Goal: Task Accomplishment & Management: Manage account settings

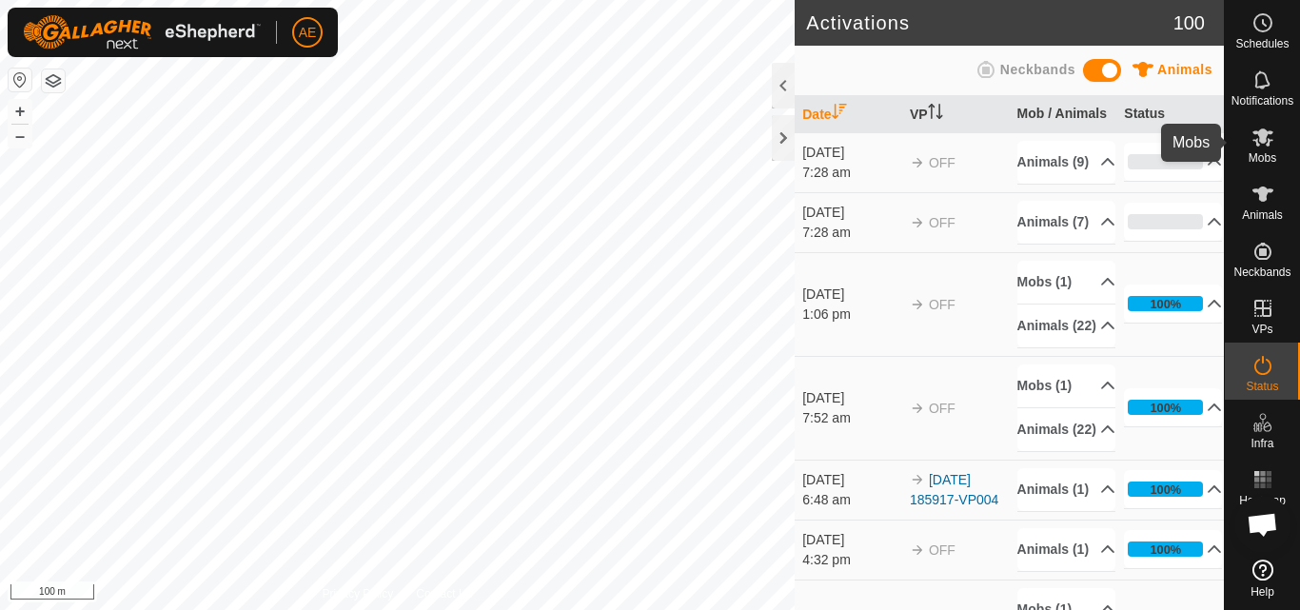
click at [1266, 143] on icon at bounding box center [1263, 137] width 23 height 23
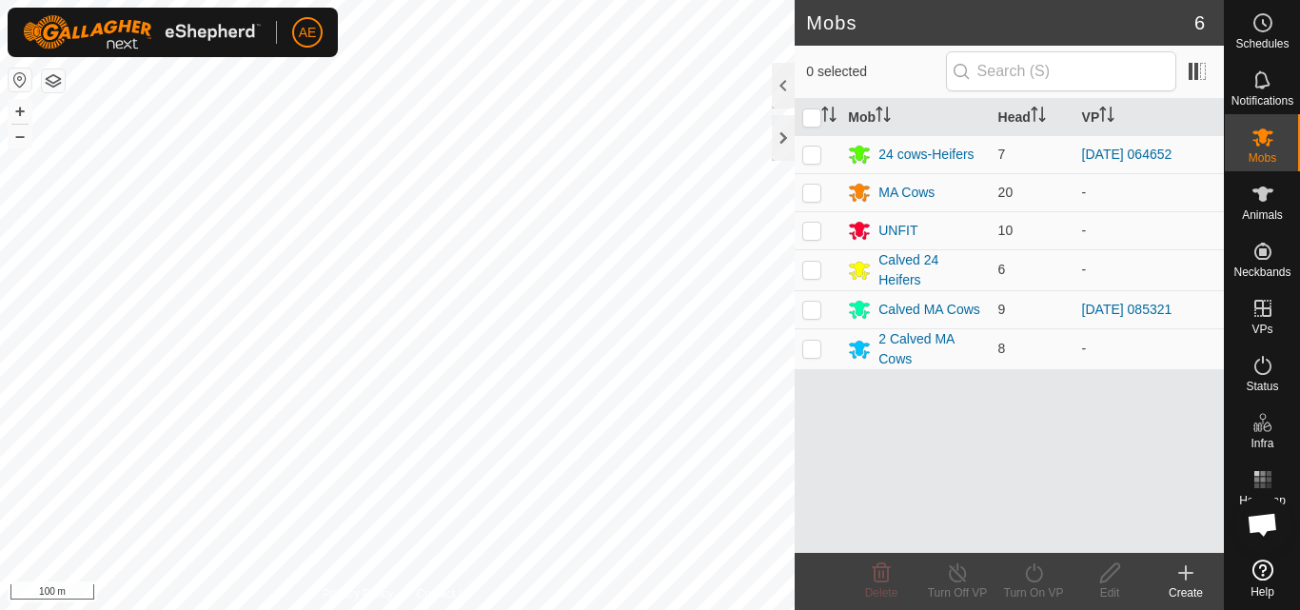
click at [1189, 594] on div "Create" at bounding box center [1186, 593] width 76 height 17
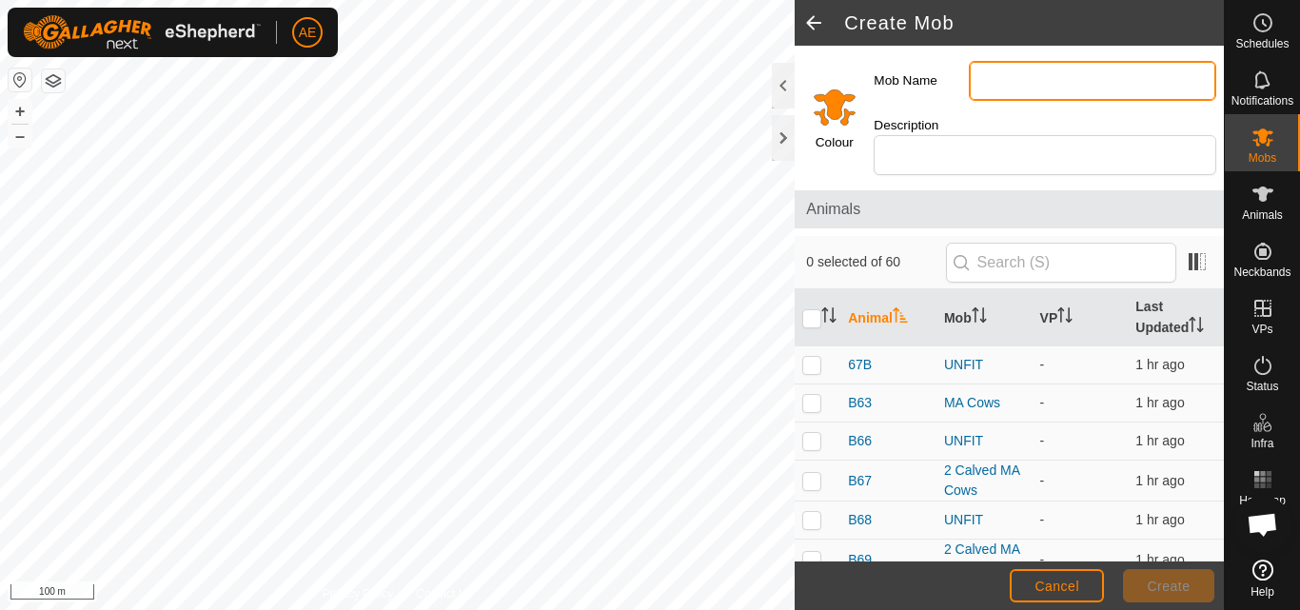
click at [1008, 89] on input "Mob Name" at bounding box center [1093, 81] width 248 height 40
type input "t"
type input "Twin Cow"
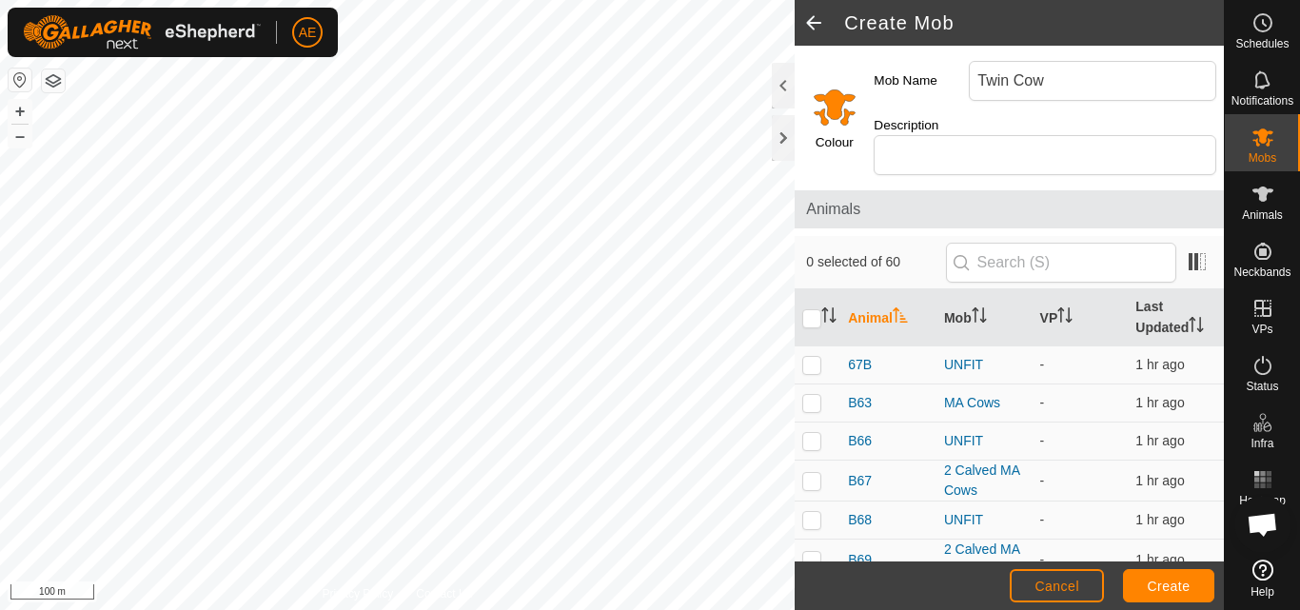
click at [838, 104] on input "Select a color" at bounding box center [835, 107] width 46 height 46
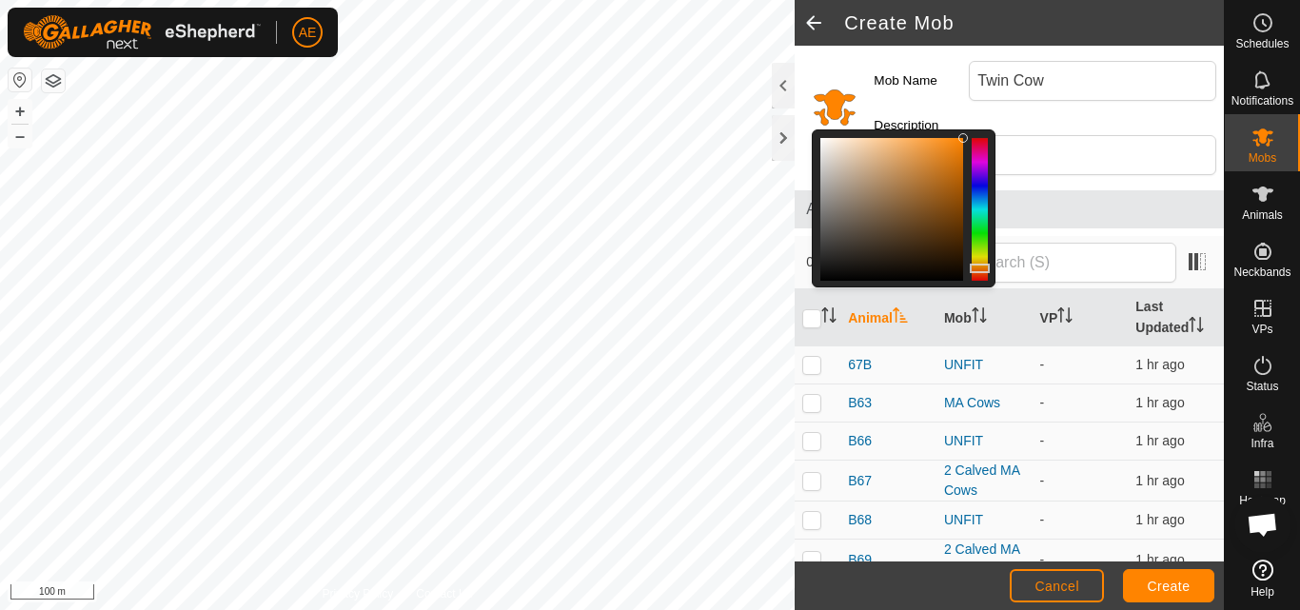
click at [981, 159] on div at bounding box center [980, 209] width 16 height 143
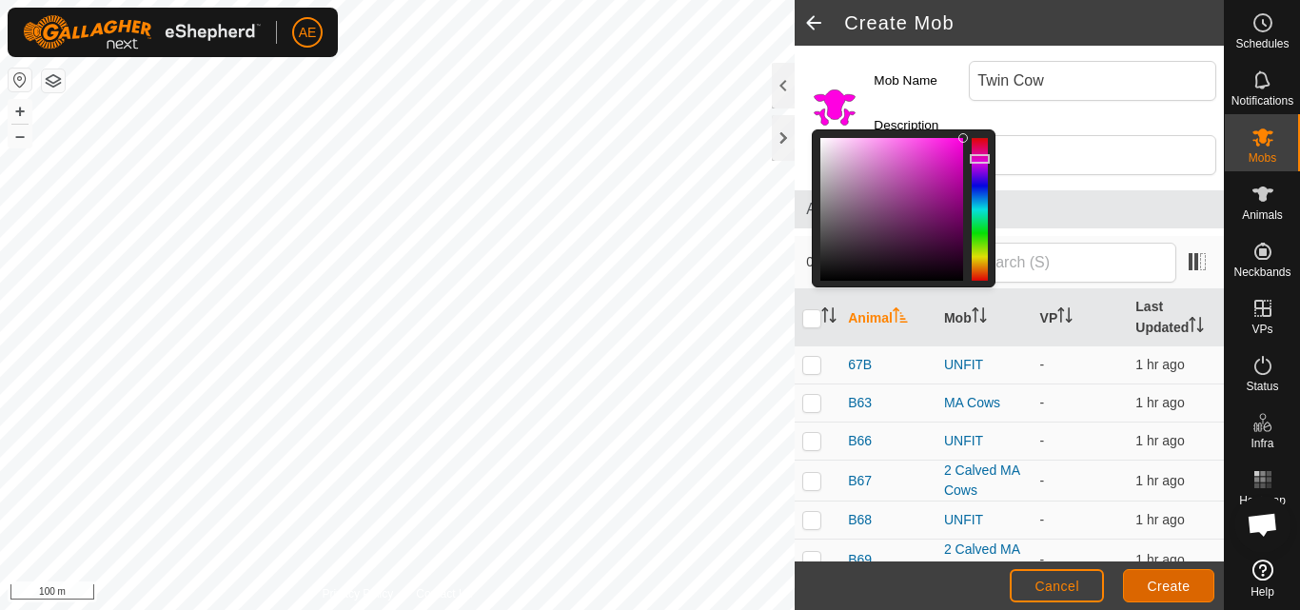
click at [1187, 592] on span "Create" at bounding box center [1169, 586] width 43 height 15
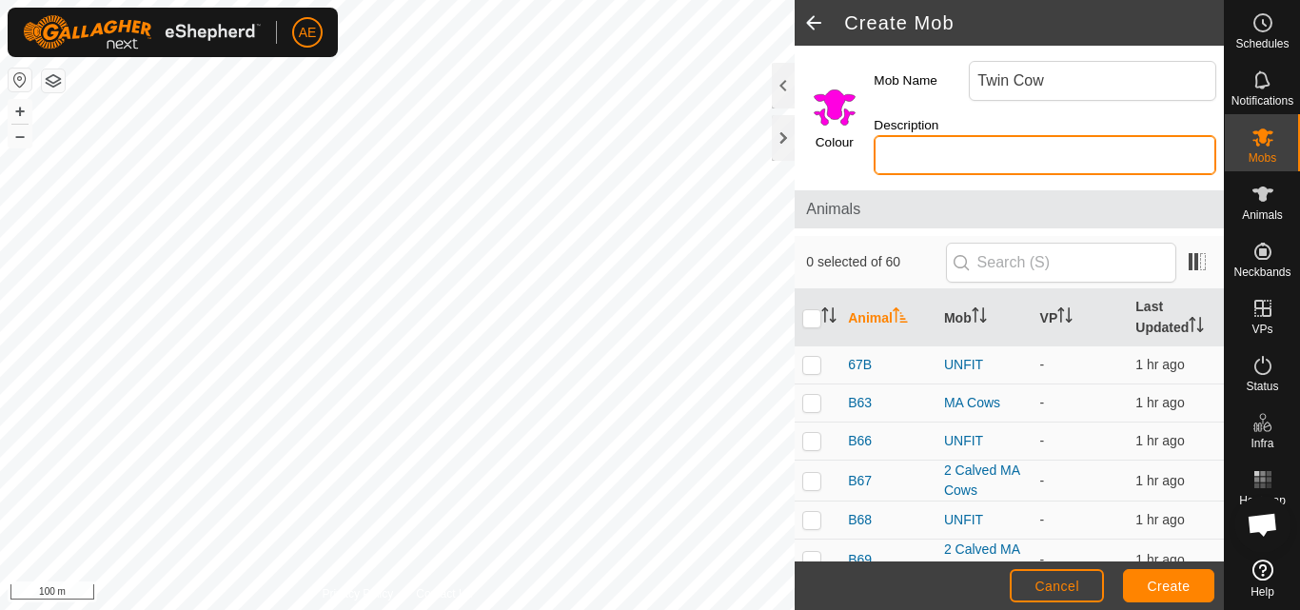
click at [937, 149] on input "Description" at bounding box center [1045, 155] width 343 height 40
type input "Hereford"
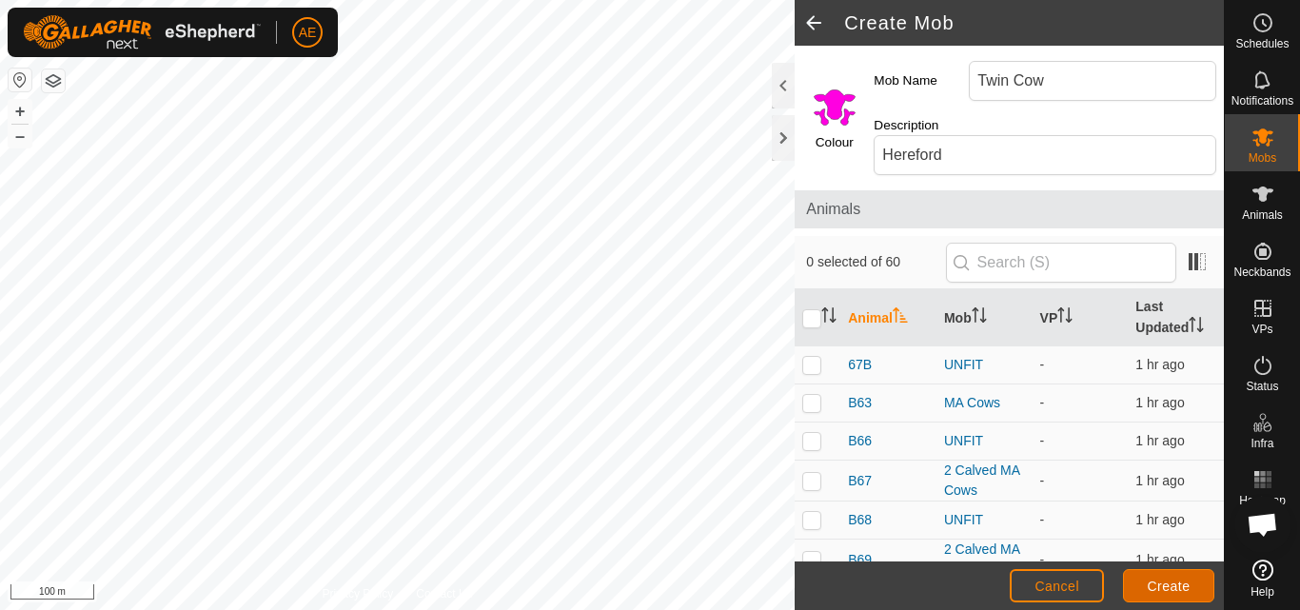
click at [1168, 592] on span "Create" at bounding box center [1169, 586] width 43 height 15
click at [1262, 148] on icon at bounding box center [1263, 137] width 23 height 23
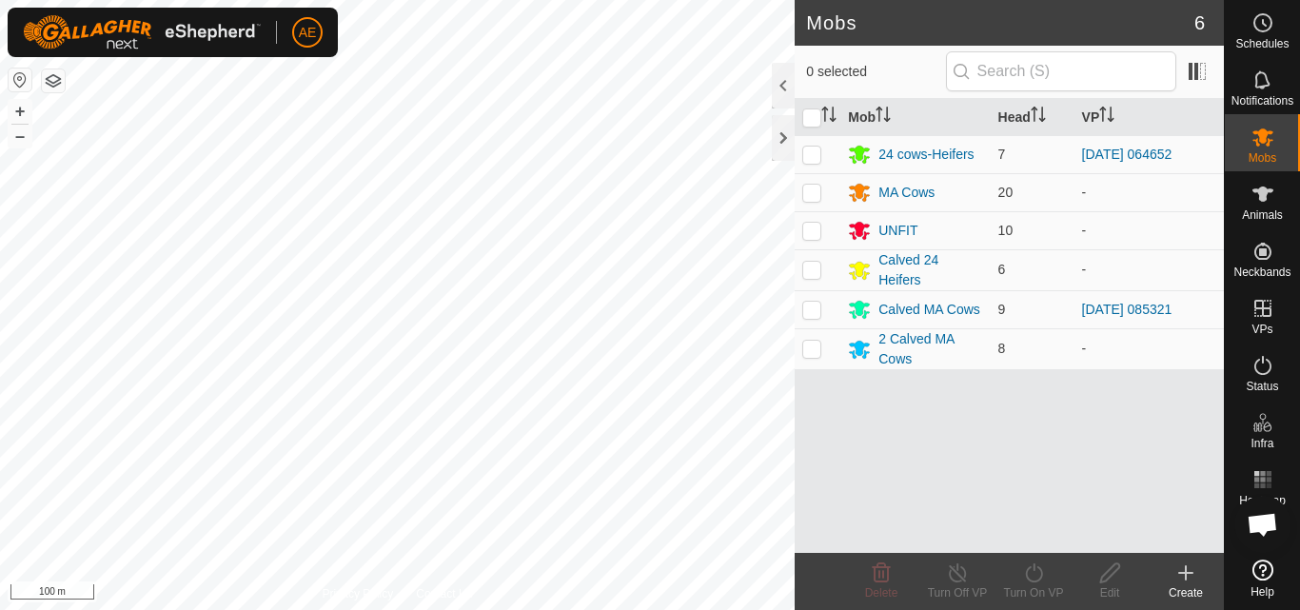
click at [1189, 581] on icon at bounding box center [1186, 573] width 23 height 23
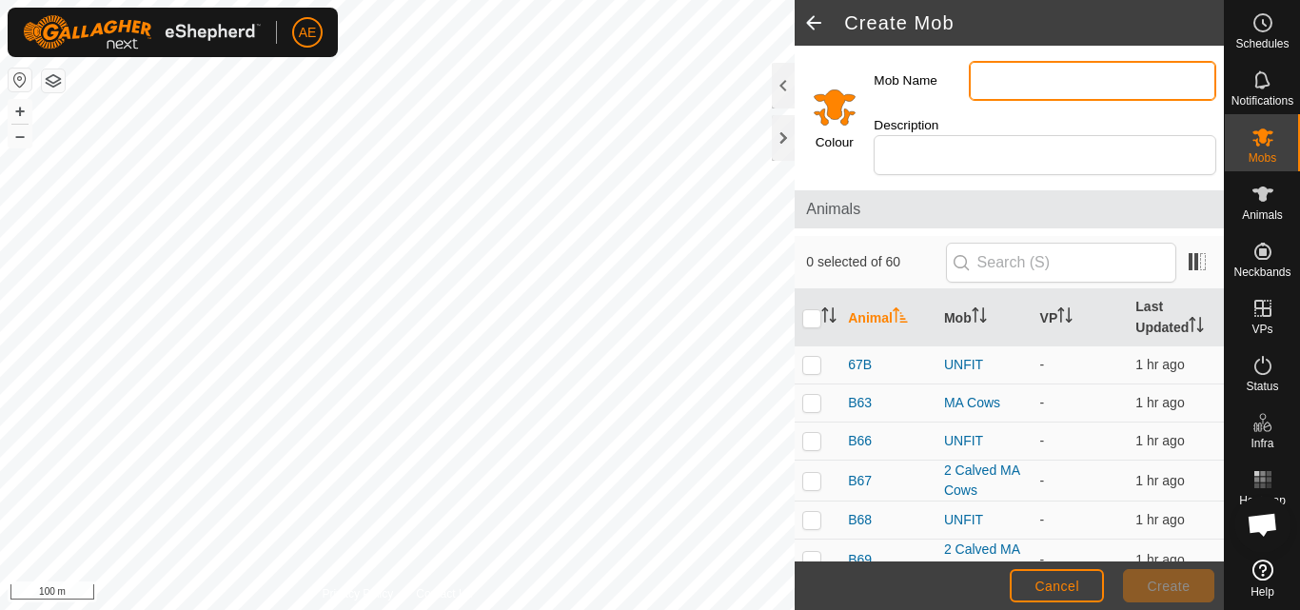
click at [1019, 78] on input "Mob Name" at bounding box center [1093, 81] width 248 height 40
type input "Twin Cow"
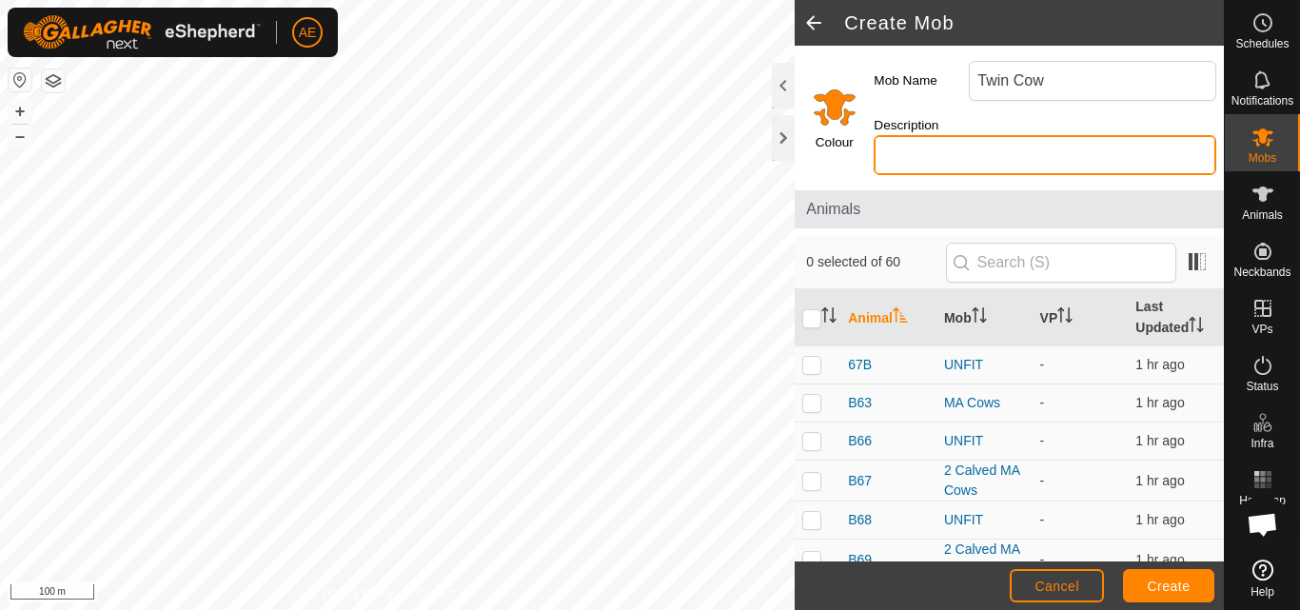
click at [1058, 151] on input "Description" at bounding box center [1045, 155] width 343 height 40
type input "Hereford"
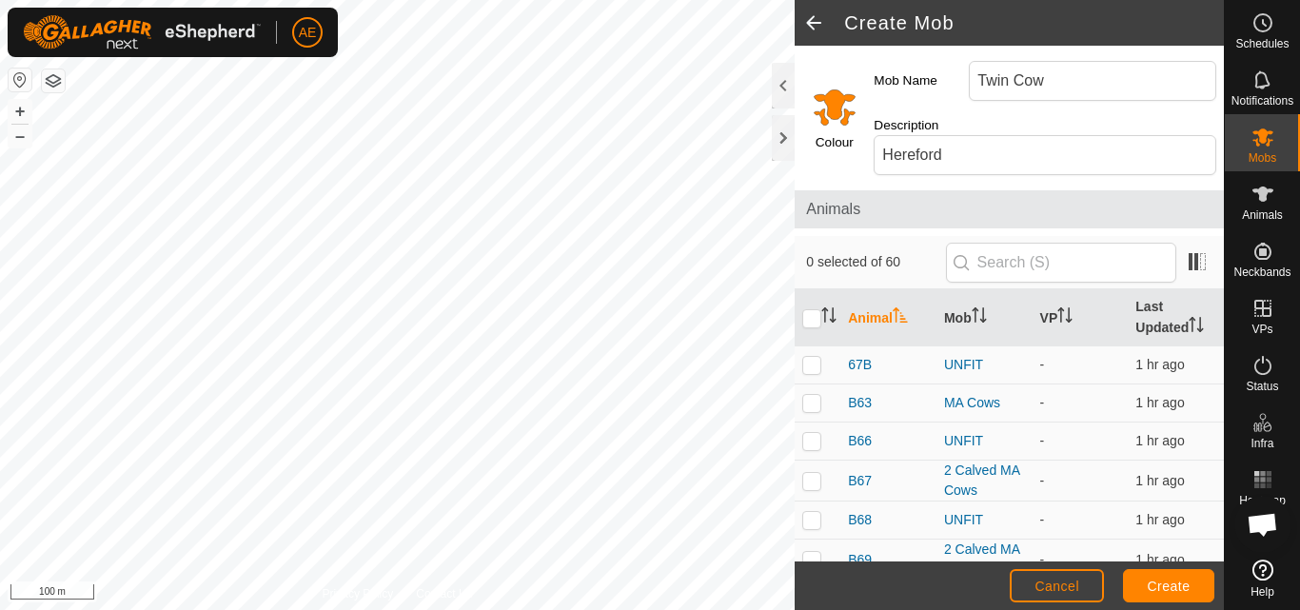
click at [840, 113] on input "Select a color" at bounding box center [835, 107] width 46 height 46
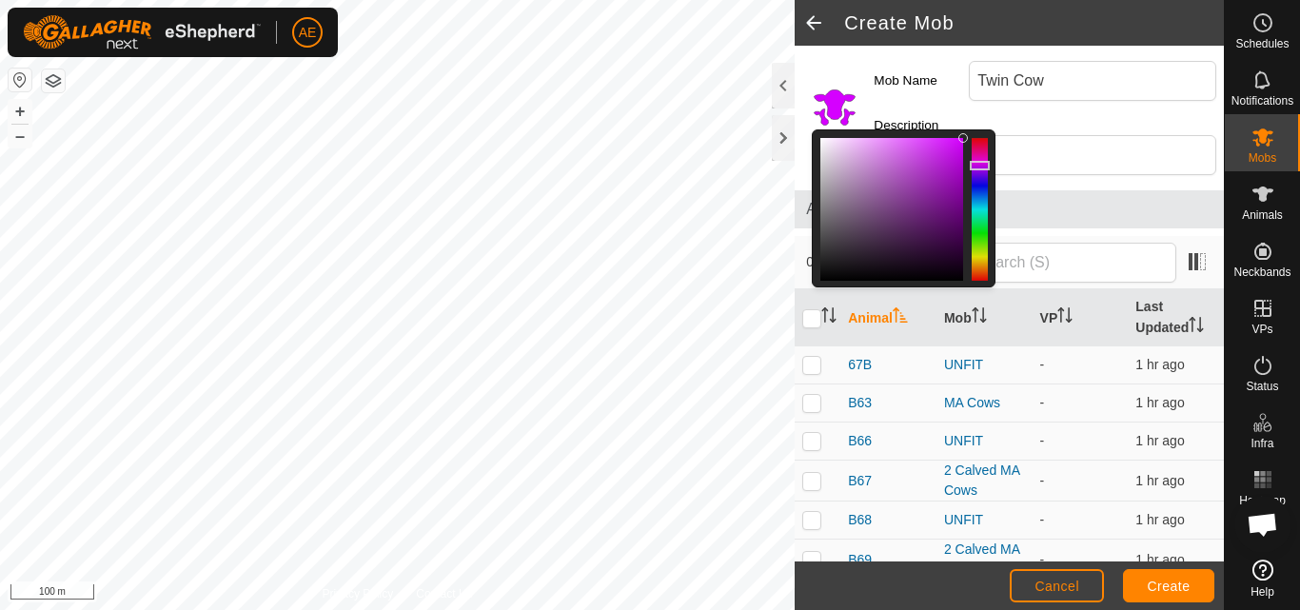
click at [982, 166] on div at bounding box center [980, 209] width 16 height 143
click at [1171, 593] on span "Create" at bounding box center [1169, 586] width 43 height 15
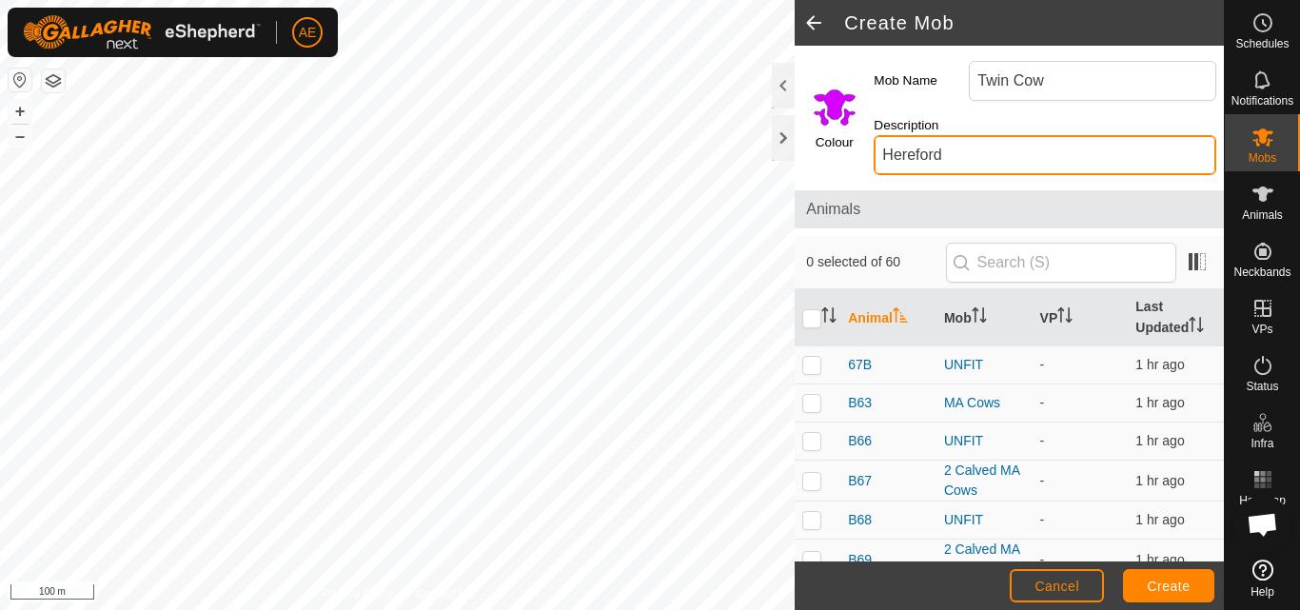
click at [883, 150] on input "Hereford" at bounding box center [1045, 155] width 343 height 40
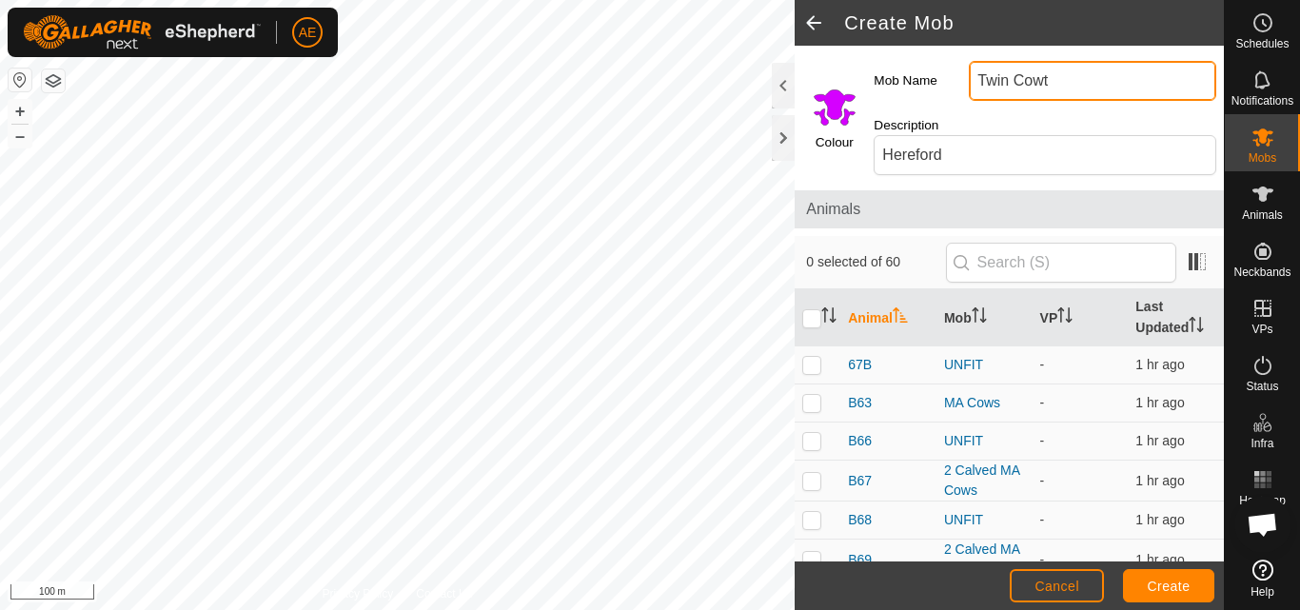
click at [1075, 65] on input "Twin Cowt" at bounding box center [1093, 81] width 248 height 40
type input "Twin Cow"
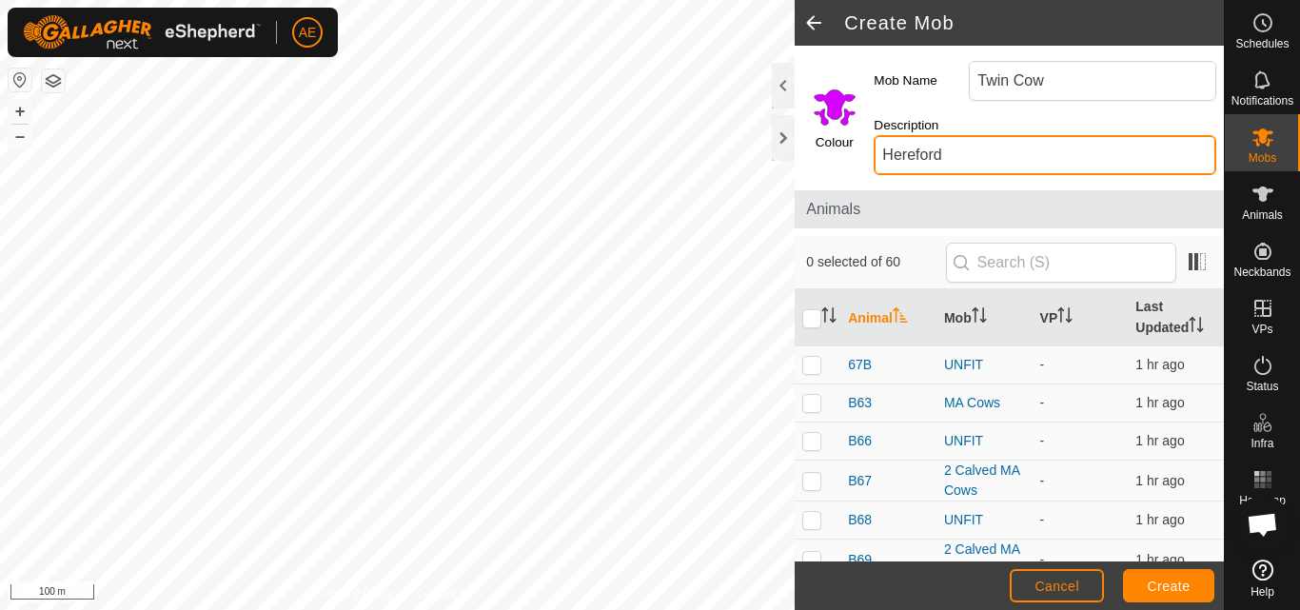
click at [1017, 149] on input "Hereford" at bounding box center [1045, 155] width 343 height 40
type input "Hereford twin"
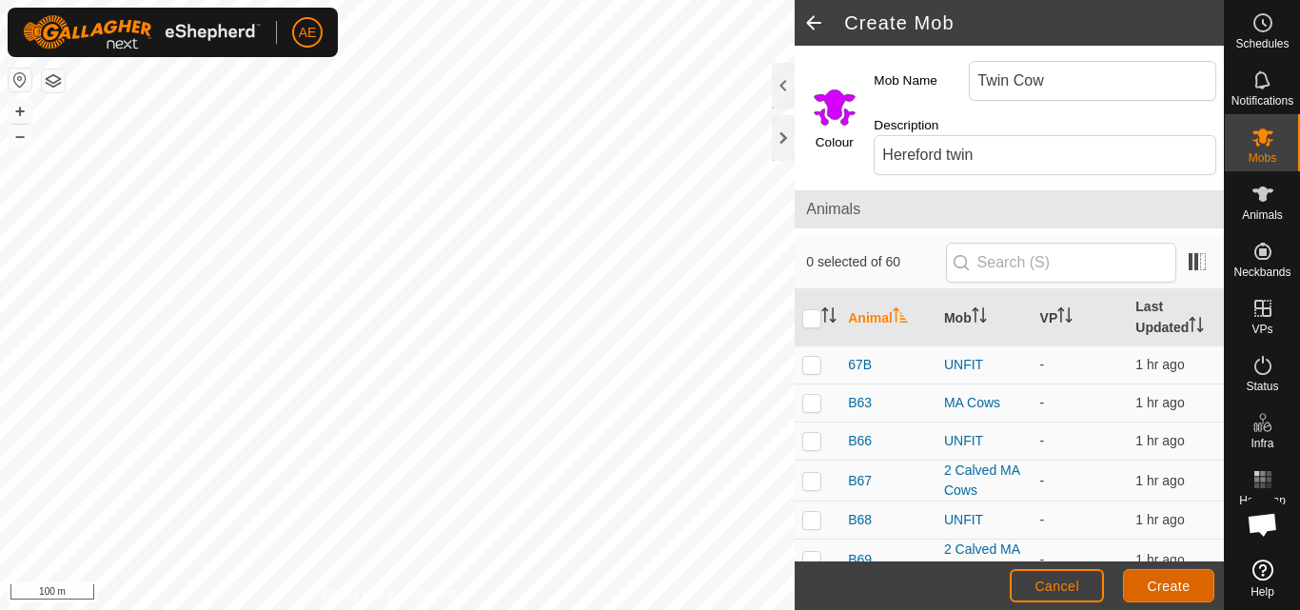
click at [1154, 581] on span "Create" at bounding box center [1169, 586] width 43 height 15
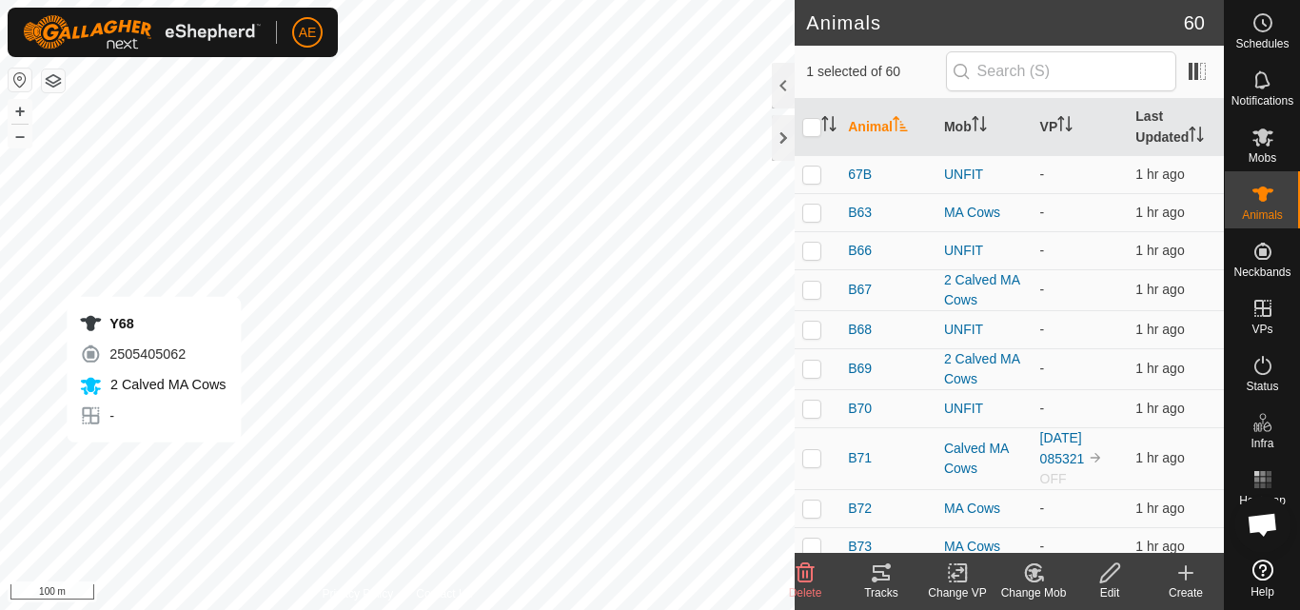
checkbox input "false"
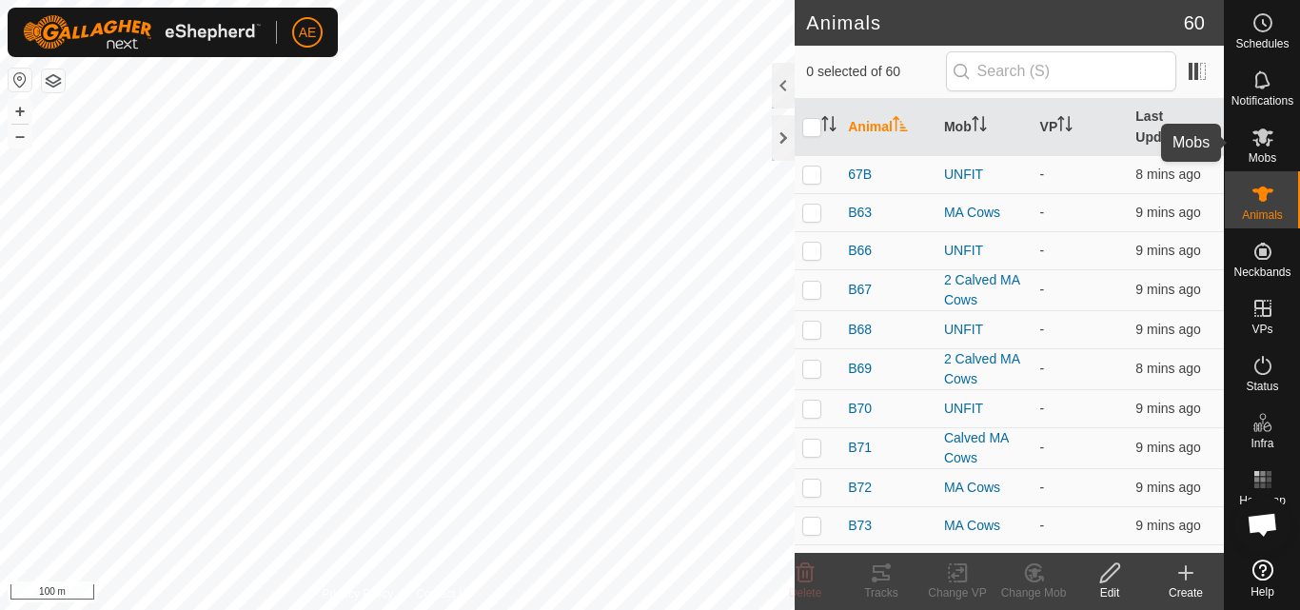
click at [1262, 137] on icon at bounding box center [1263, 138] width 21 height 18
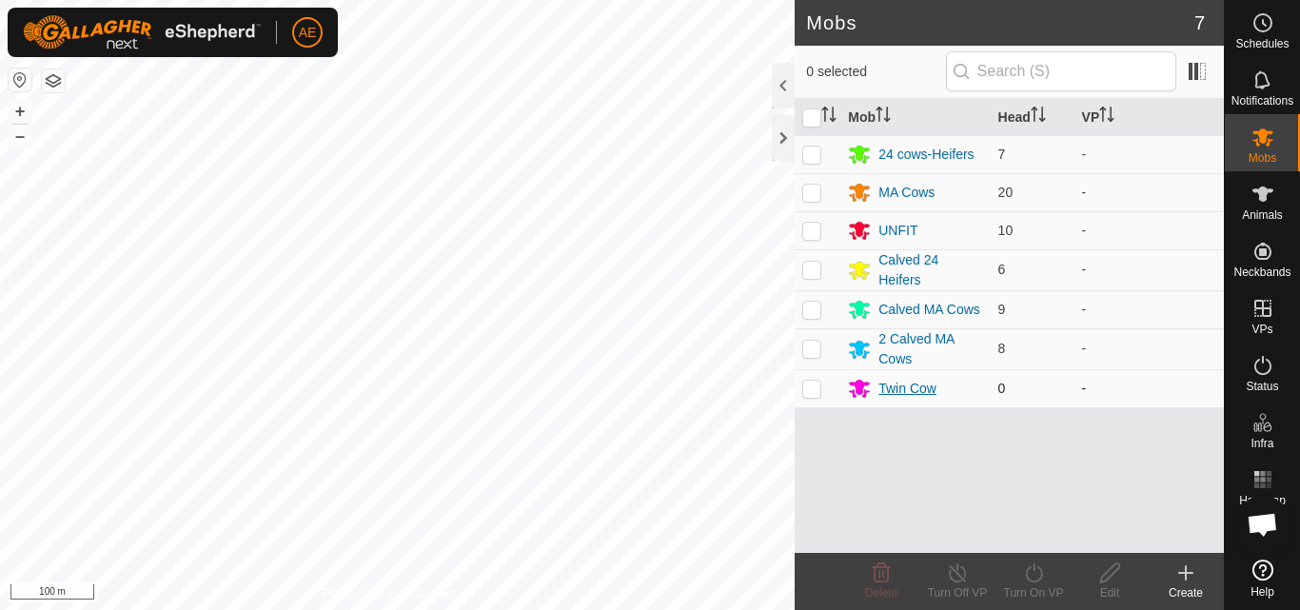
click at [924, 400] on div "Twin Cow" at bounding box center [915, 388] width 134 height 23
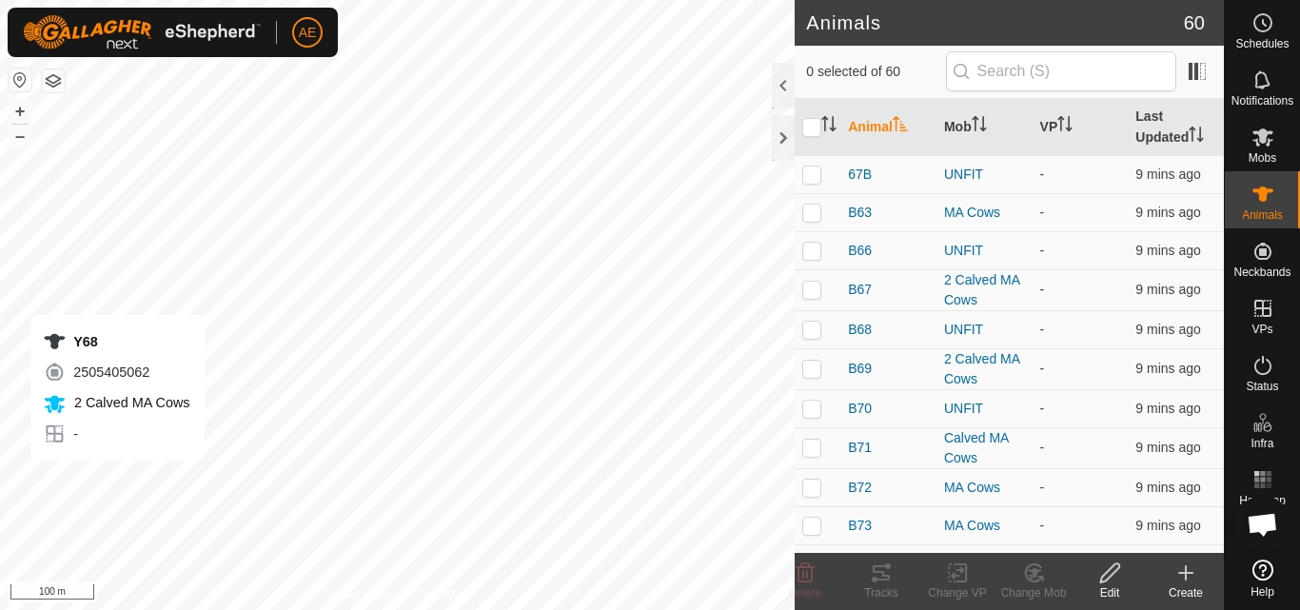
checkbox input "true"
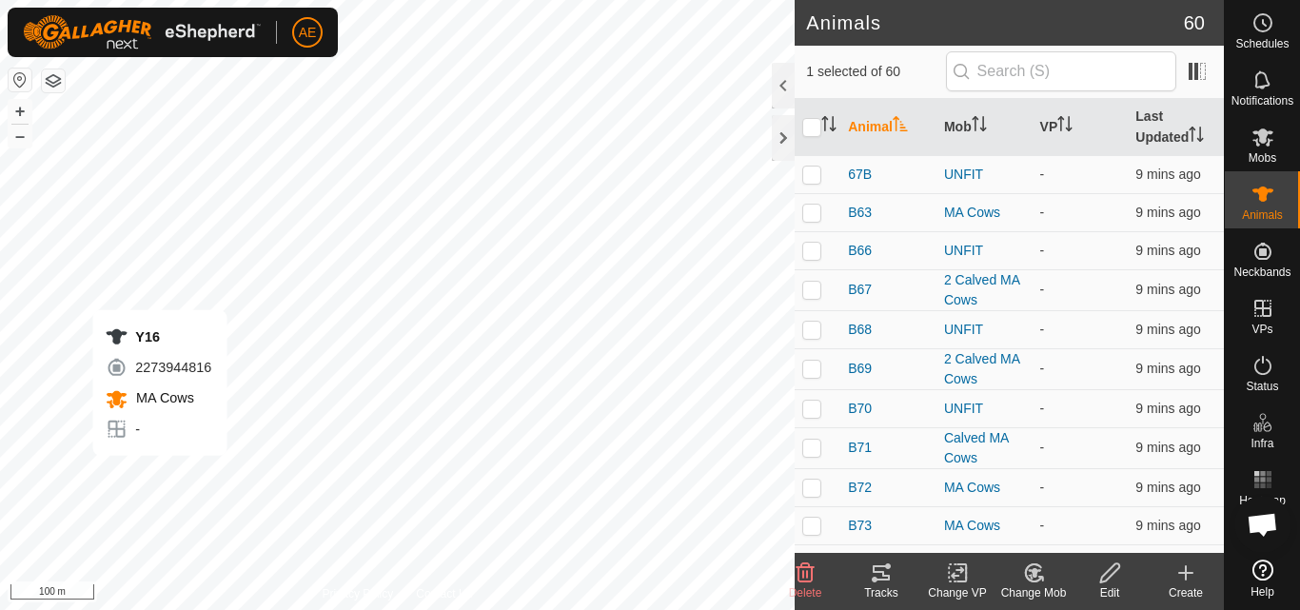
click at [160, 475] on div "Y16 2273944816 MA Cows - + – ⇧ i 100 m" at bounding box center [397, 305] width 795 height 610
checkbox input "true"
checkbox input "false"
click at [189, 466] on div "R59 2111189650 2 Calved MA Cows - + – ⇧ i 100 m" at bounding box center [397, 305] width 795 height 610
checkbox input "true"
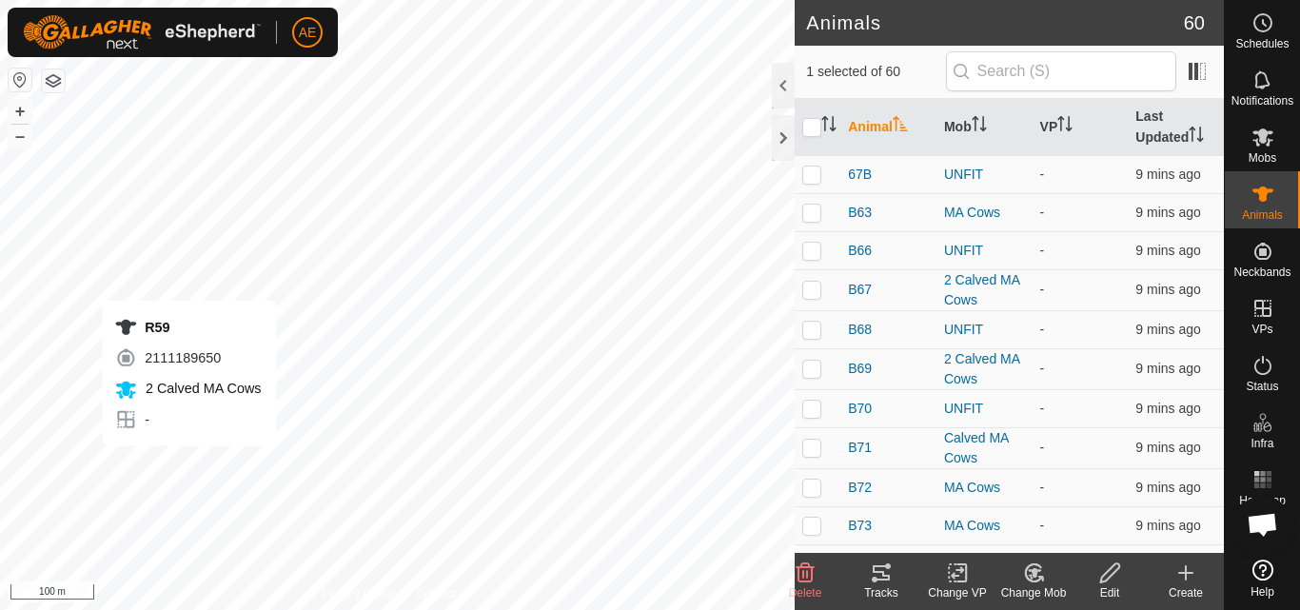
checkbox input "false"
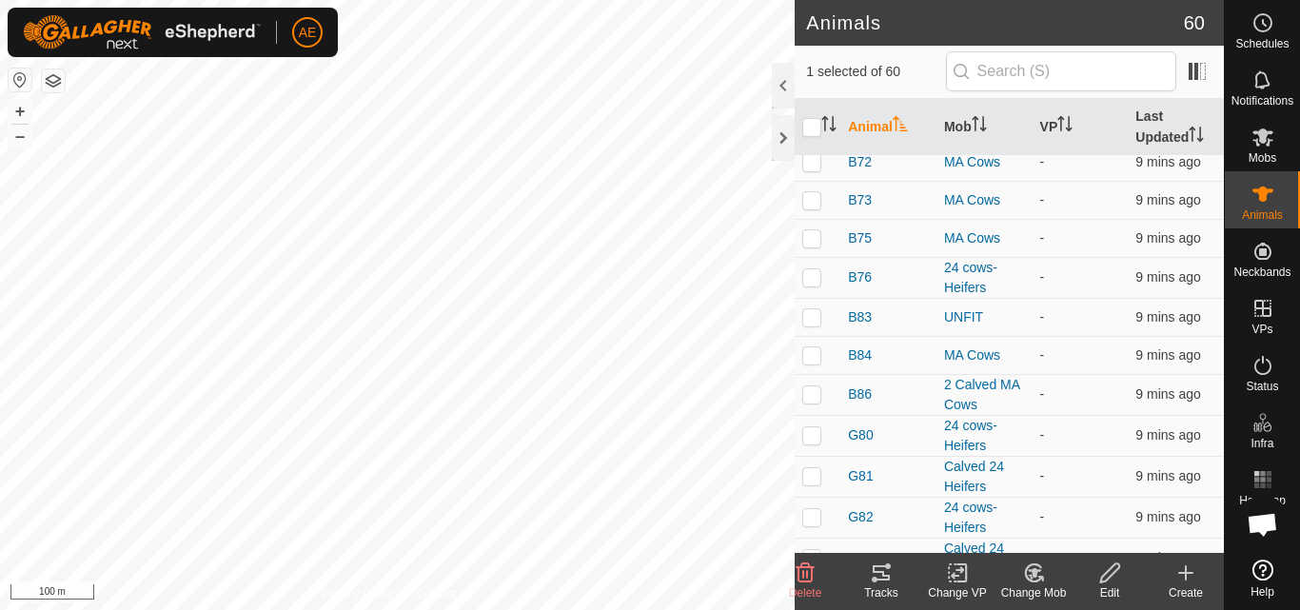
scroll to position [327, 0]
click at [1042, 585] on div "Change Mob" at bounding box center [1034, 593] width 76 height 17
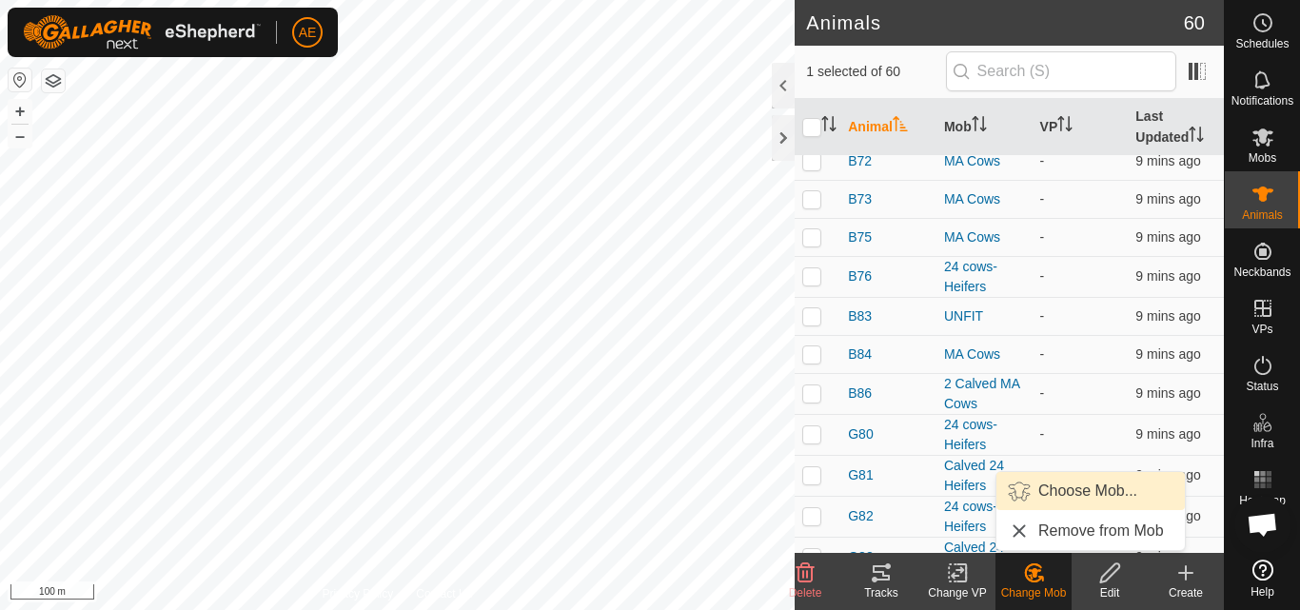
click at [1064, 492] on link "Choose Mob..." at bounding box center [1091, 491] width 188 height 38
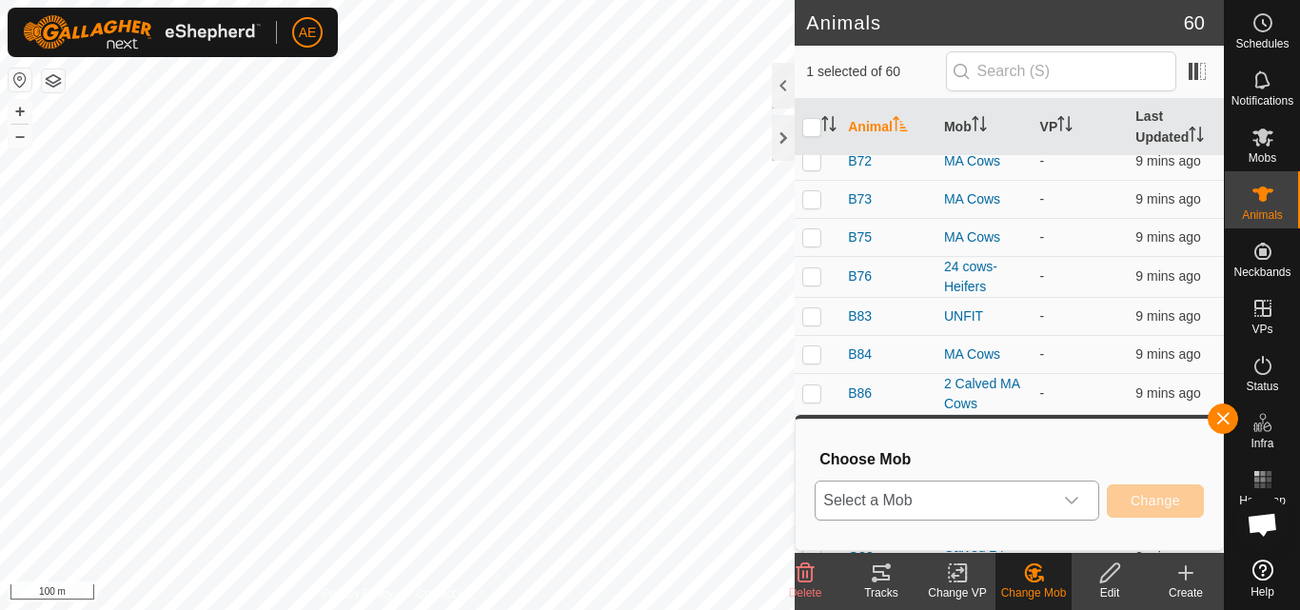
click at [1071, 499] on icon "dropdown trigger" at bounding box center [1071, 500] width 15 height 15
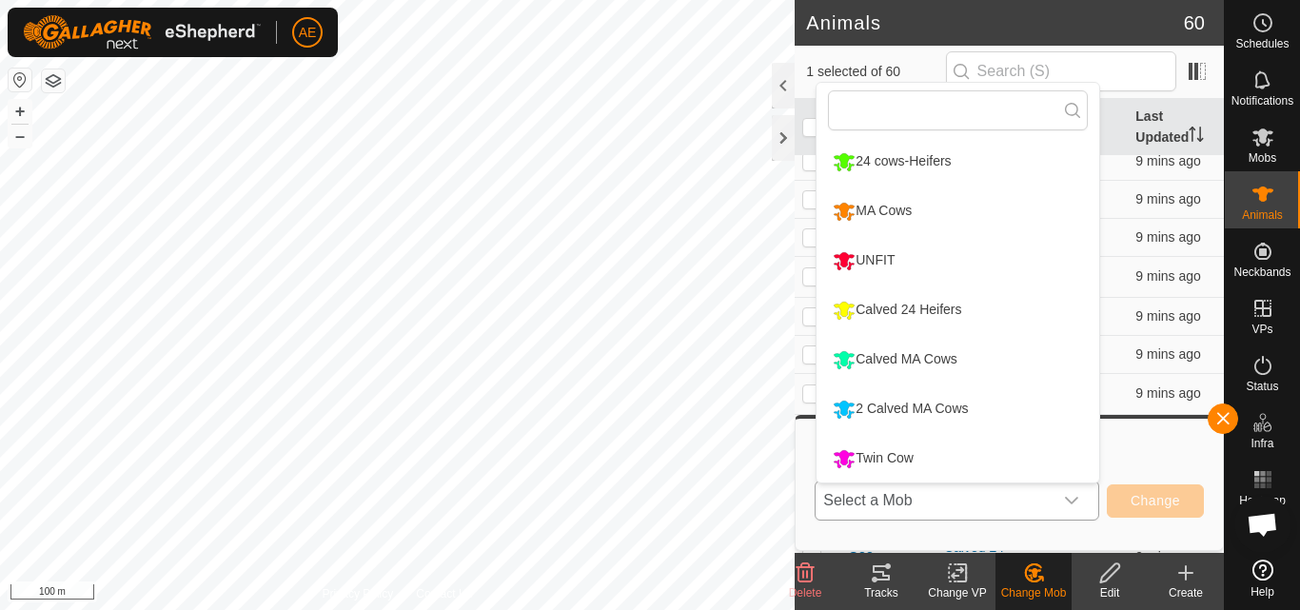
click at [997, 463] on li "Twin Cow" at bounding box center [958, 459] width 283 height 48
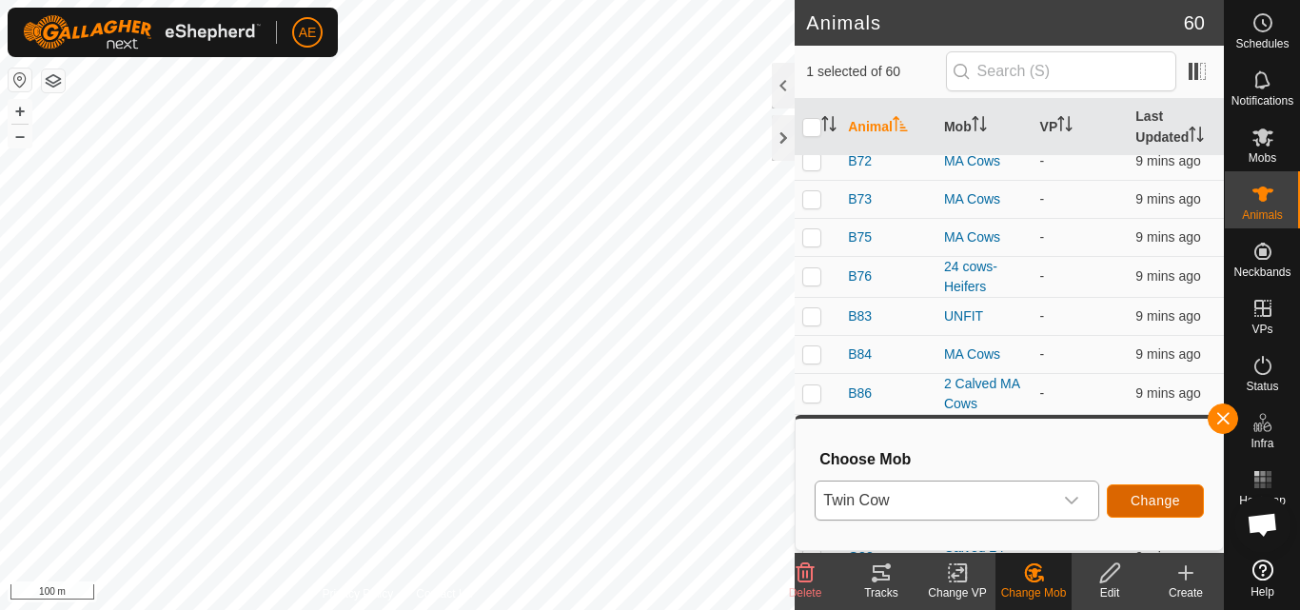
click at [1195, 494] on button "Change" at bounding box center [1155, 501] width 97 height 33
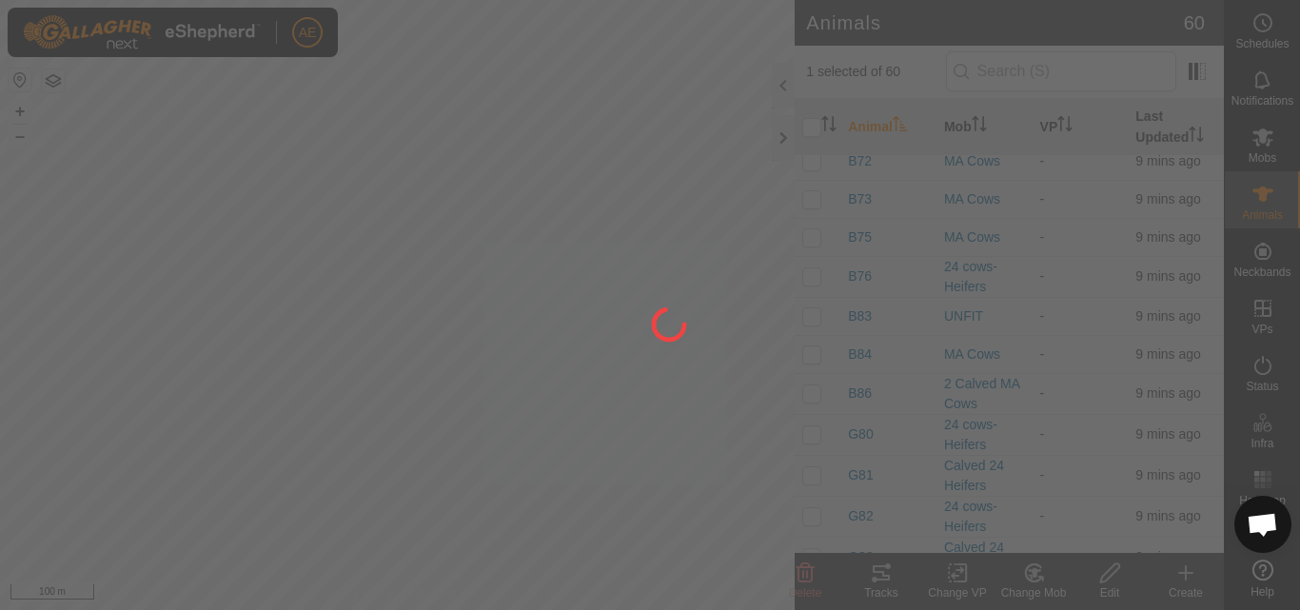
checkbox input "false"
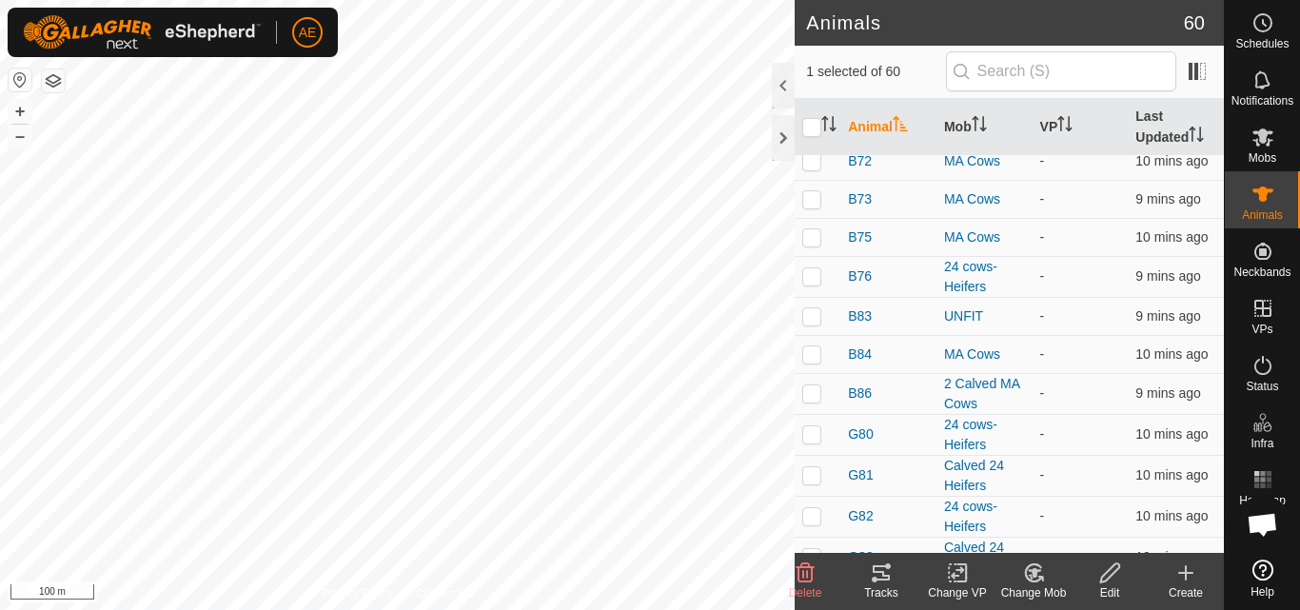
click at [1041, 581] on icon at bounding box center [1034, 573] width 24 height 23
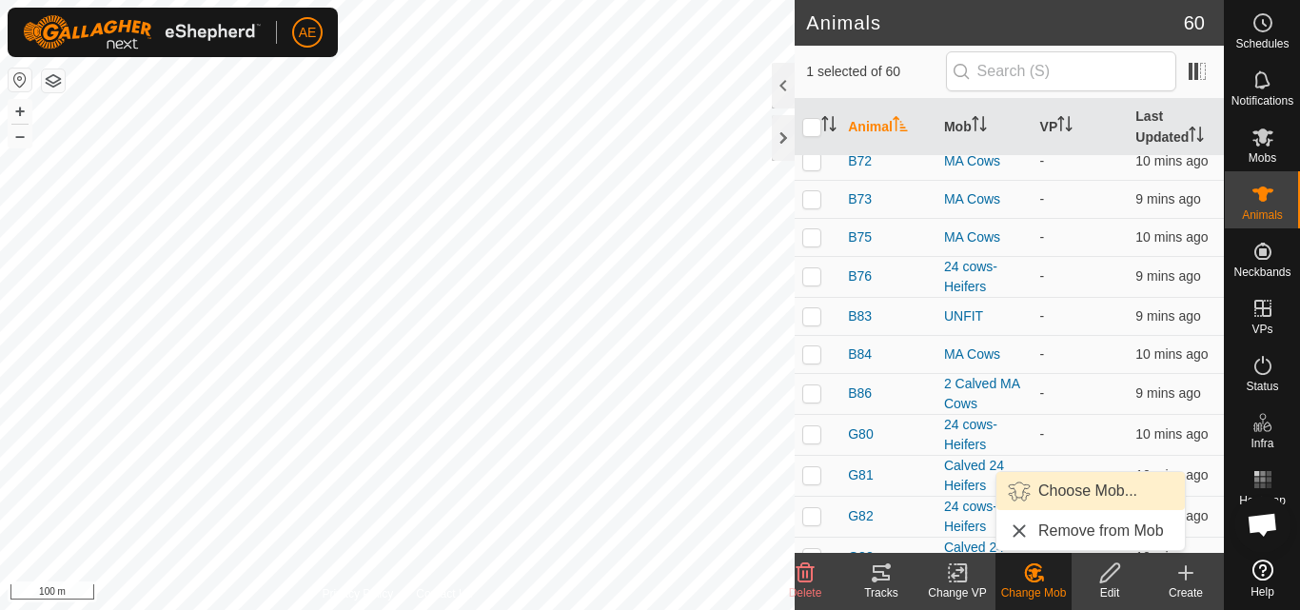
click at [1062, 494] on link "Choose Mob..." at bounding box center [1091, 491] width 188 height 38
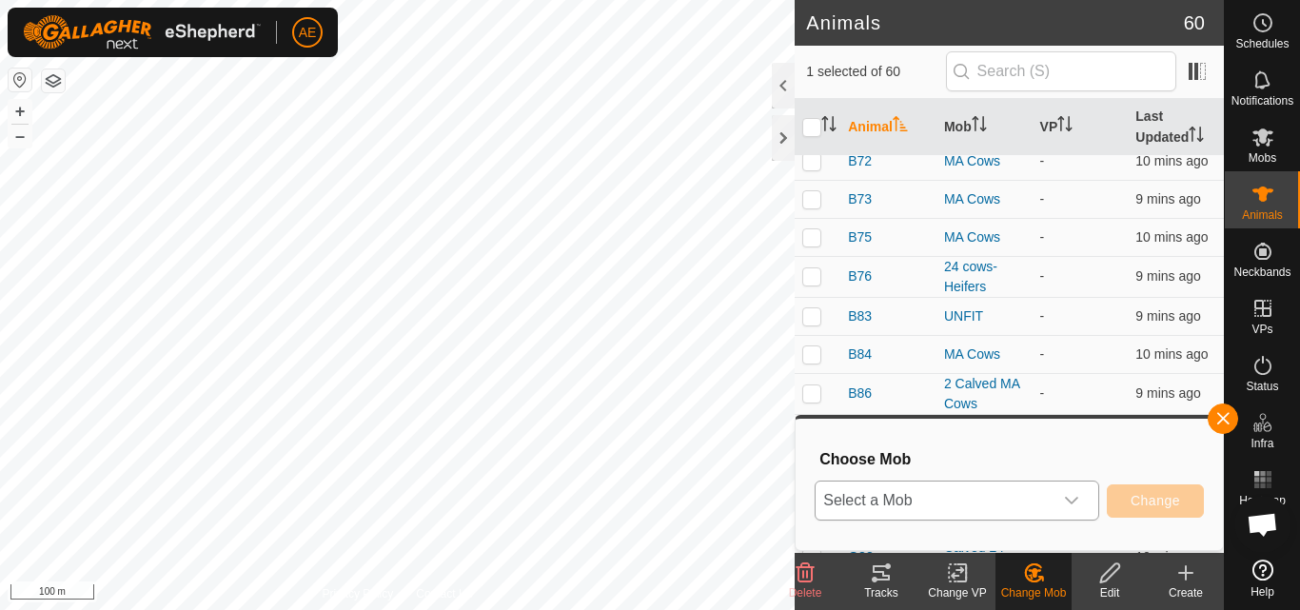
click at [1064, 495] on icon "dropdown trigger" at bounding box center [1071, 500] width 15 height 15
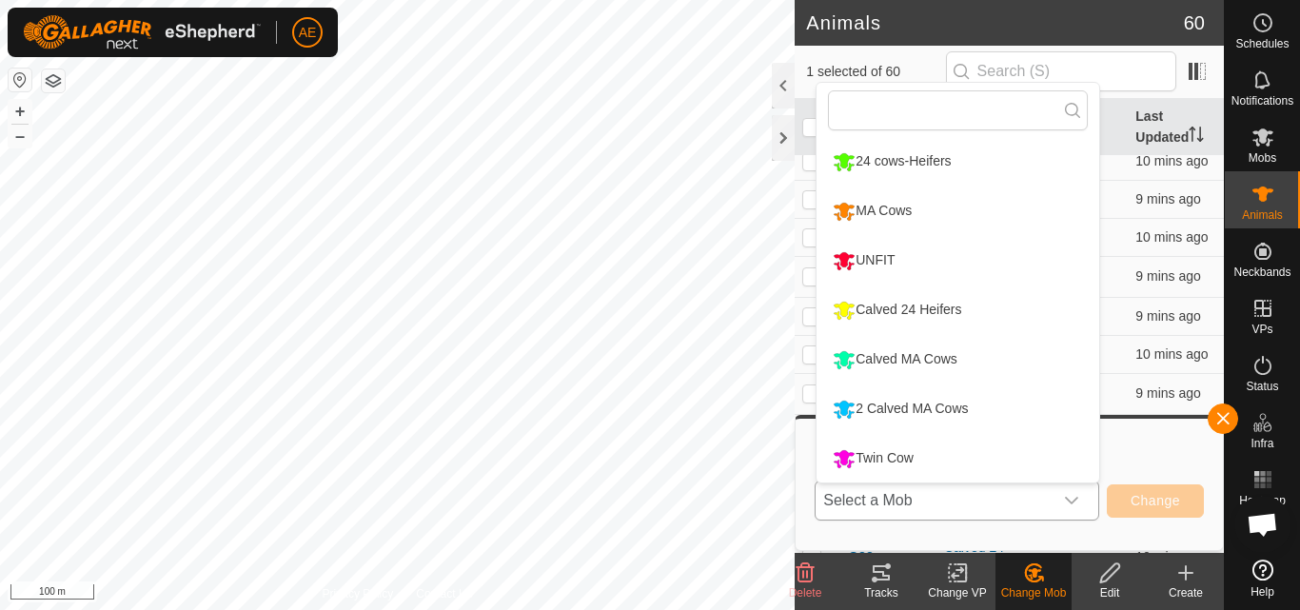
click at [1017, 466] on li "Twin Cow" at bounding box center [958, 459] width 283 height 48
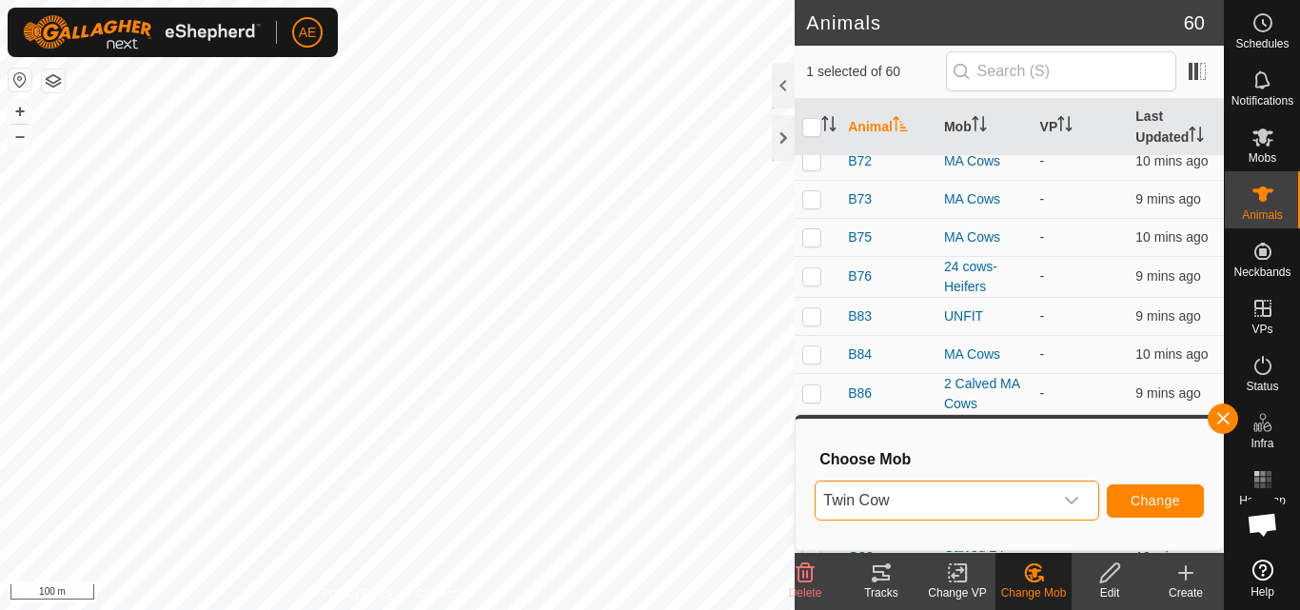
click at [1017, 466] on h3 "Choose Mob" at bounding box center [1012, 459] width 385 height 18
click at [1160, 510] on button "Change" at bounding box center [1155, 501] width 97 height 33
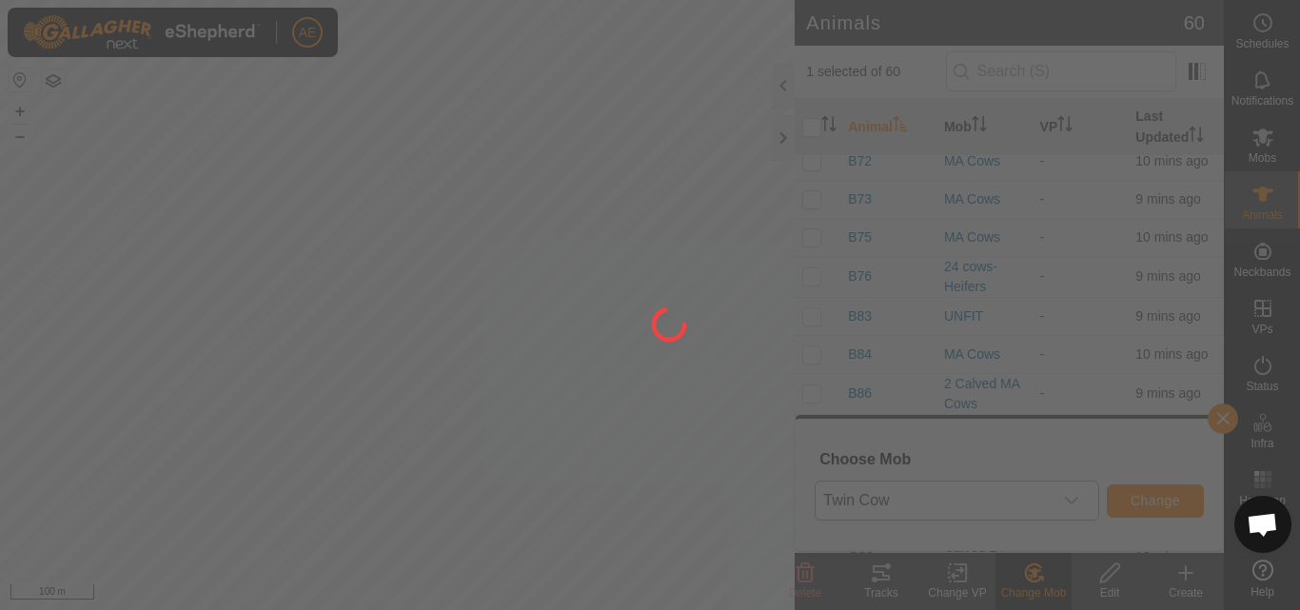
checkbox input "false"
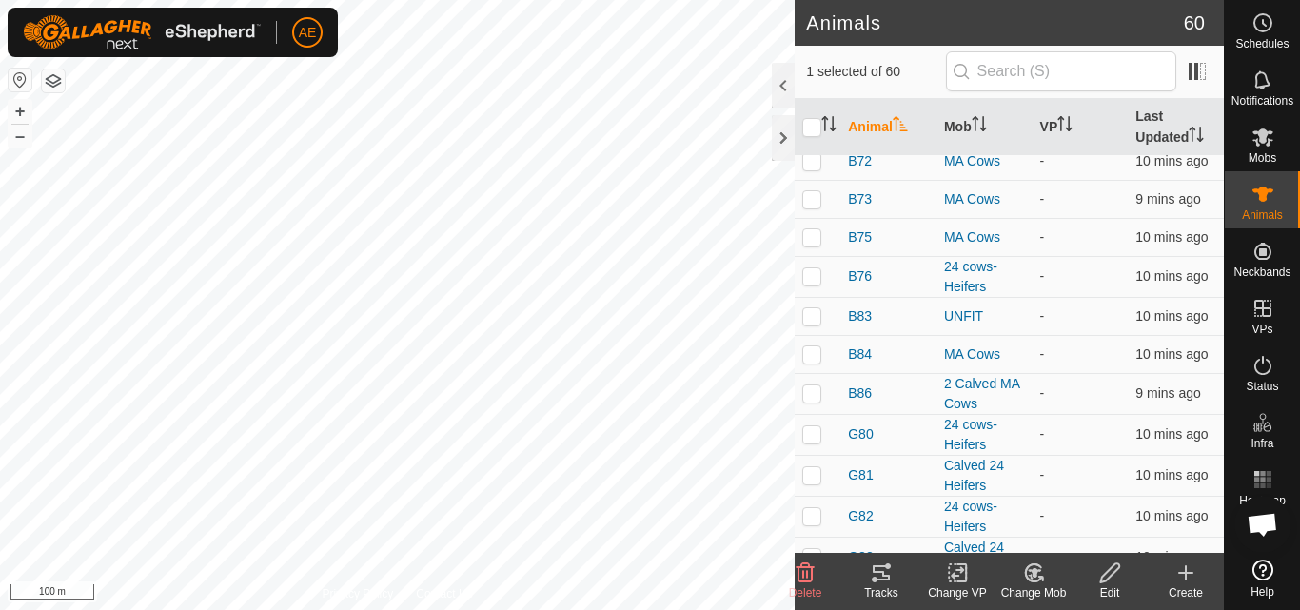
click at [1041, 579] on icon at bounding box center [1033, 573] width 16 height 17
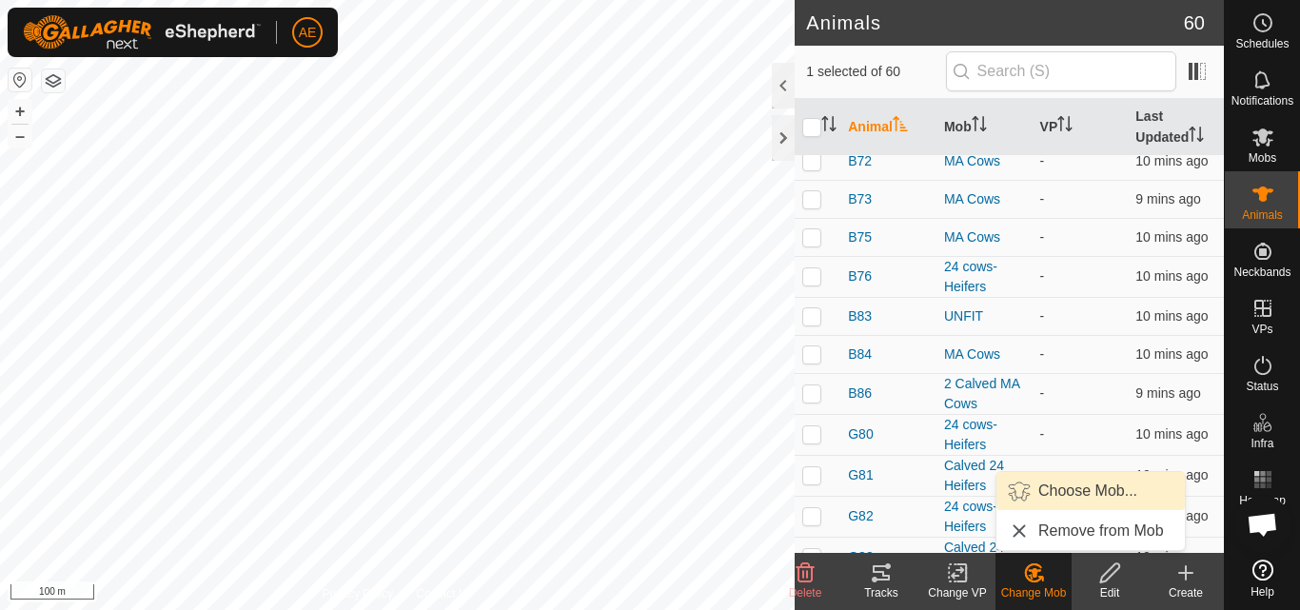
click at [1074, 495] on link "Choose Mob..." at bounding box center [1091, 491] width 188 height 38
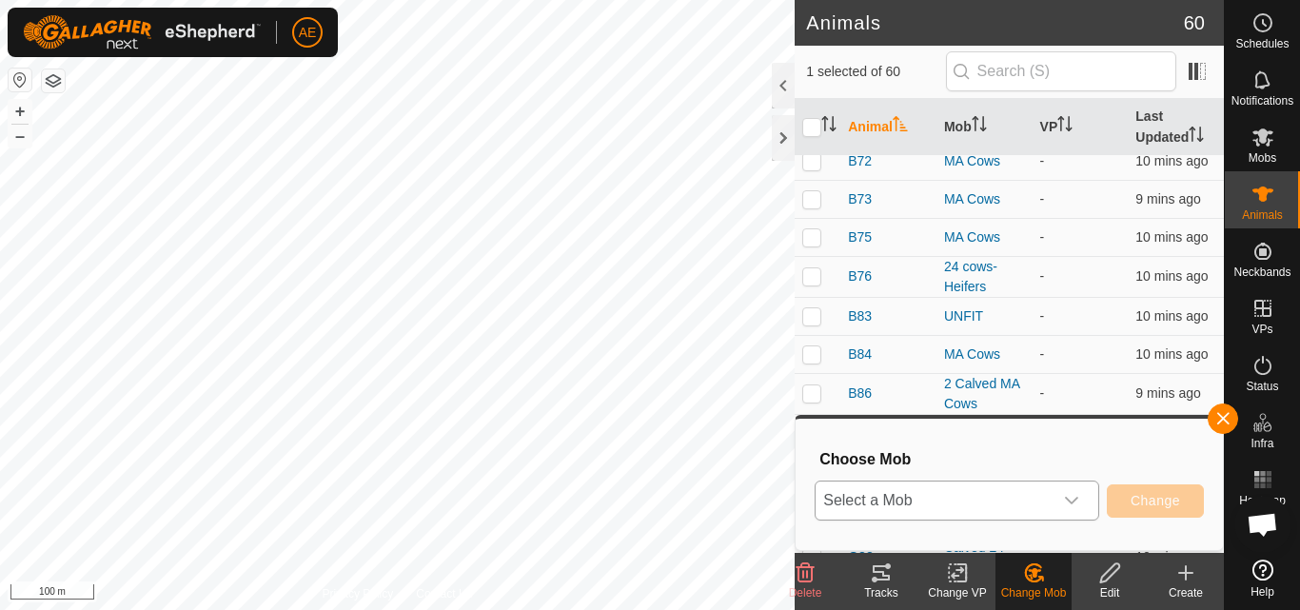
click at [1076, 495] on icon "dropdown trigger" at bounding box center [1071, 500] width 15 height 15
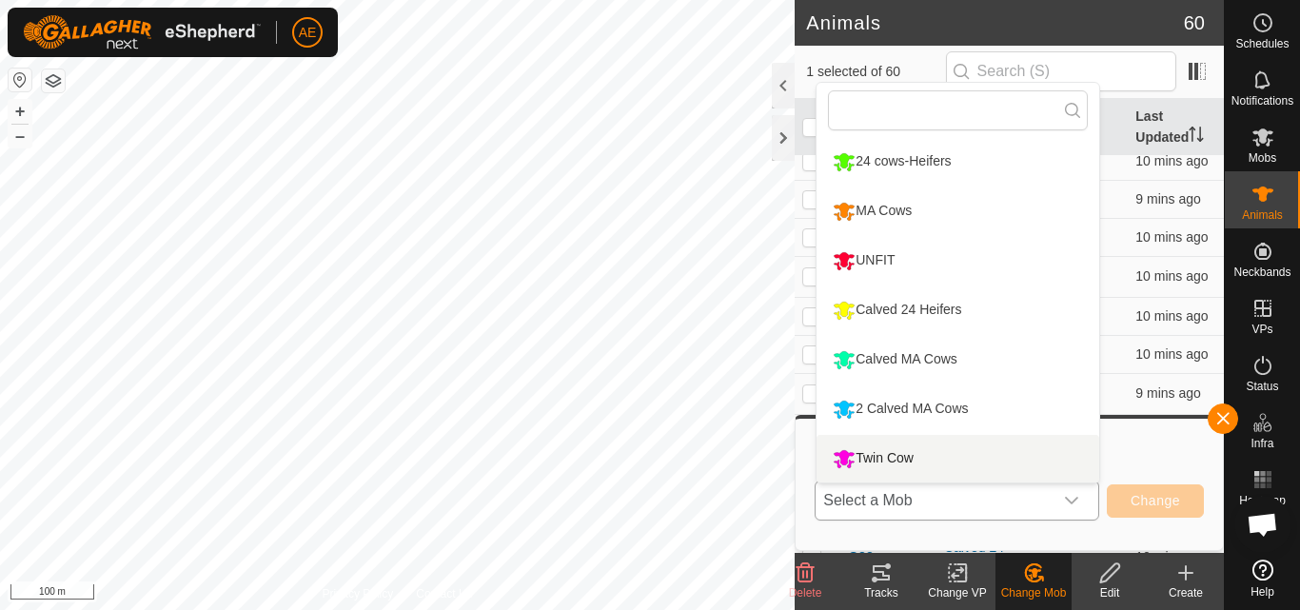
click at [1049, 465] on li "Twin Cow" at bounding box center [958, 459] width 283 height 48
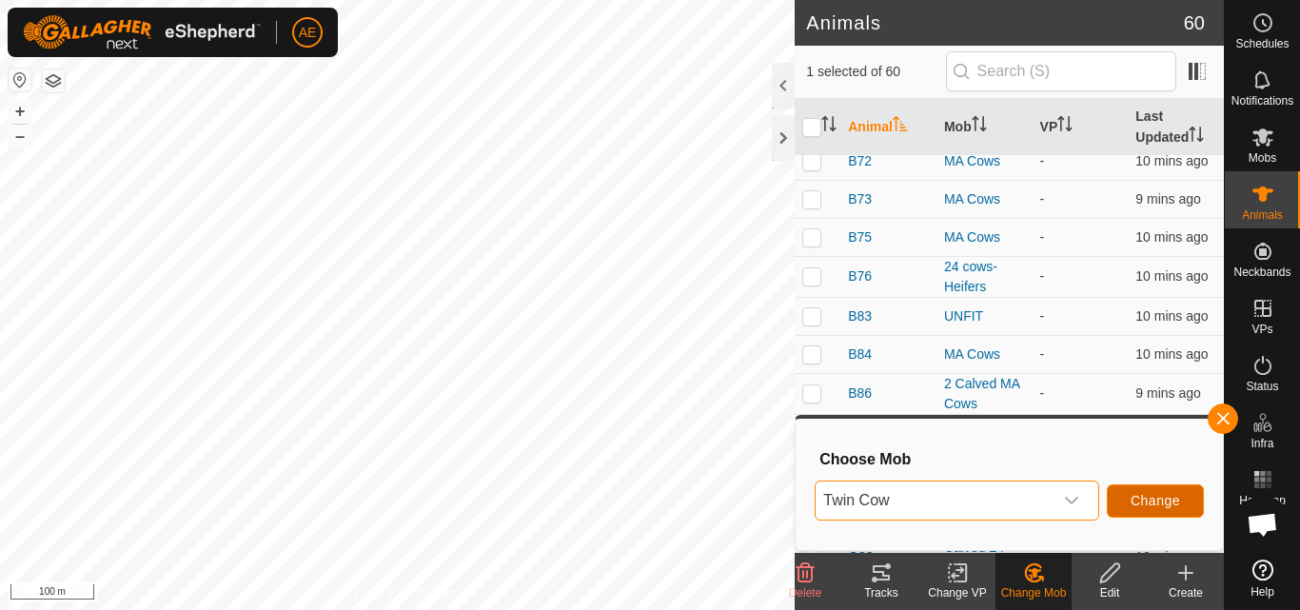
click at [1157, 505] on span "Change" at bounding box center [1156, 500] width 50 height 15
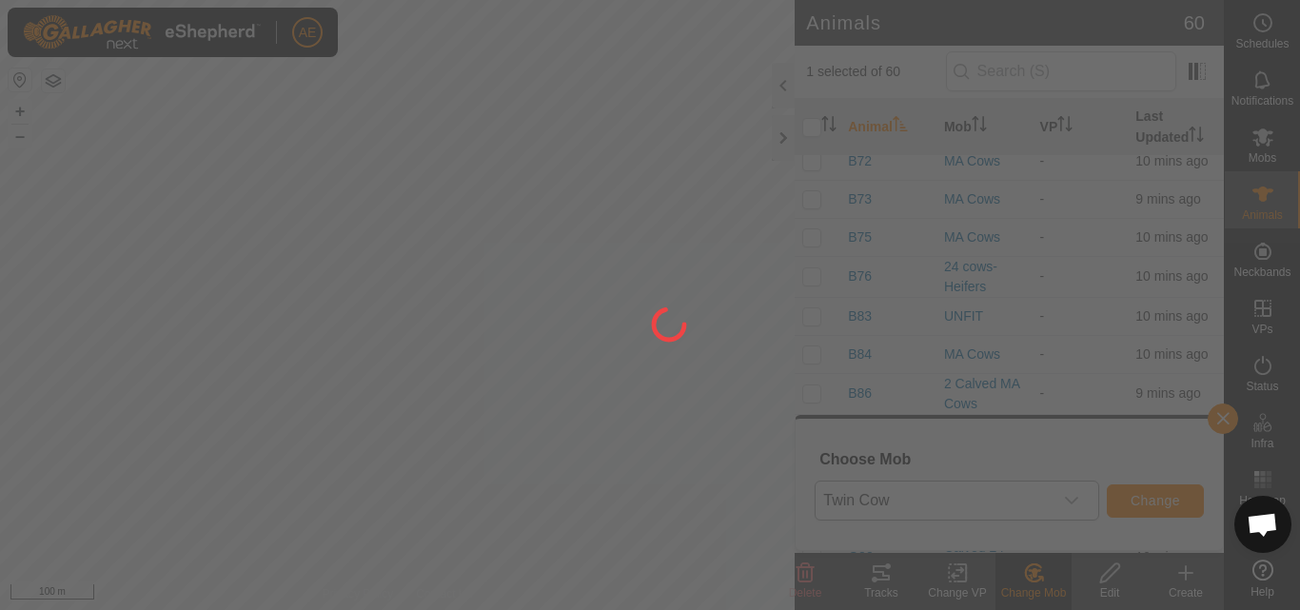
checkbox input "false"
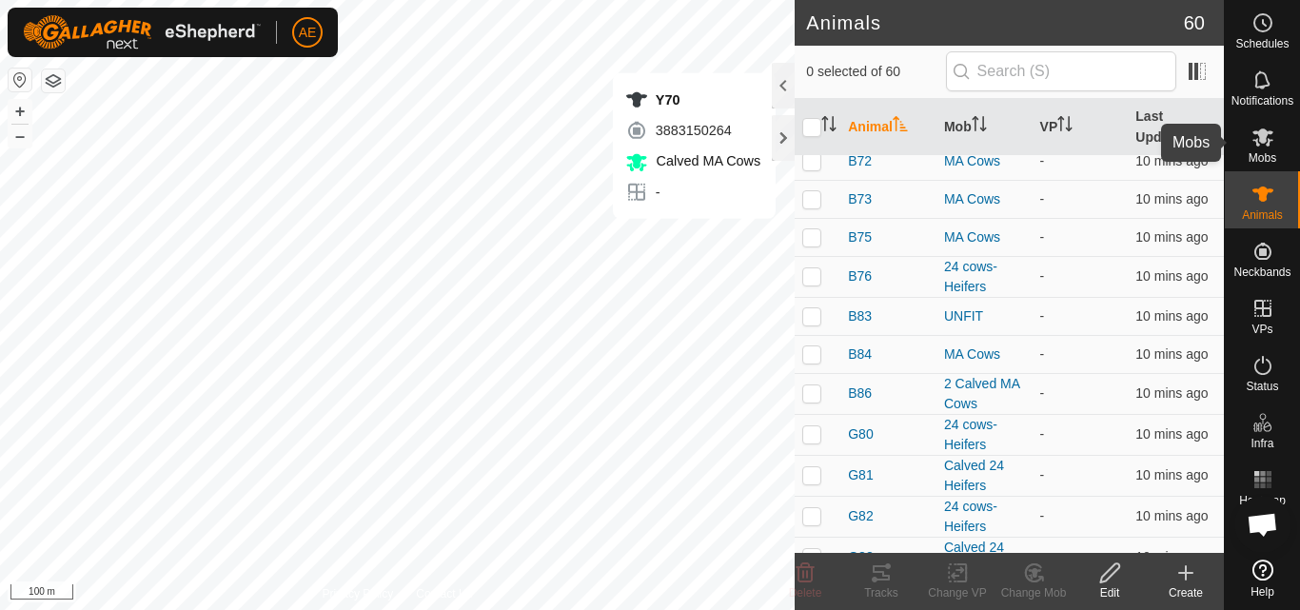
click at [1262, 152] on span "Mobs" at bounding box center [1263, 157] width 28 height 11
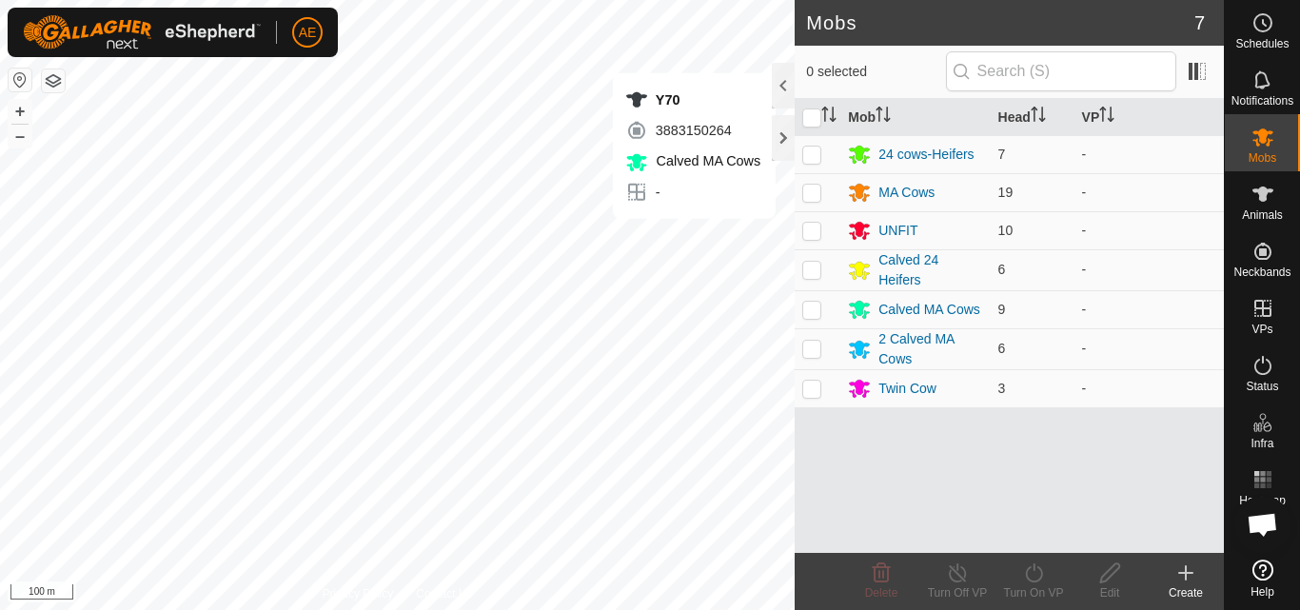
click at [1190, 578] on icon at bounding box center [1186, 573] width 23 height 23
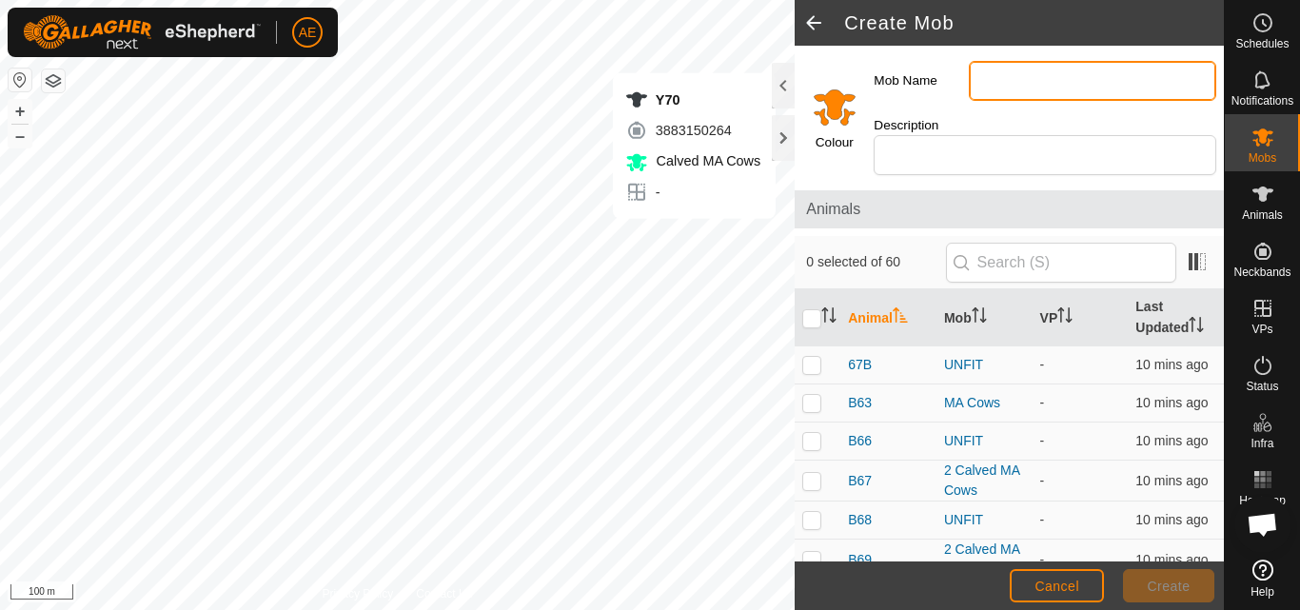
click at [1016, 72] on input "Mob Name" at bounding box center [1093, 81] width 248 height 40
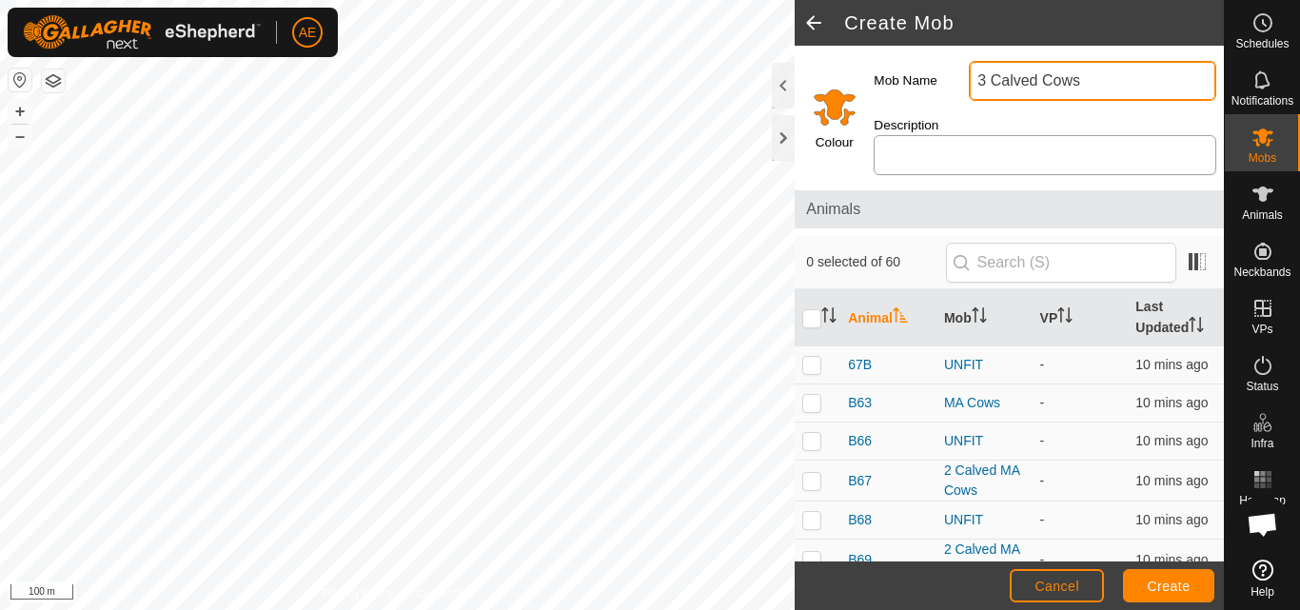
type input "3 Calved Cows"
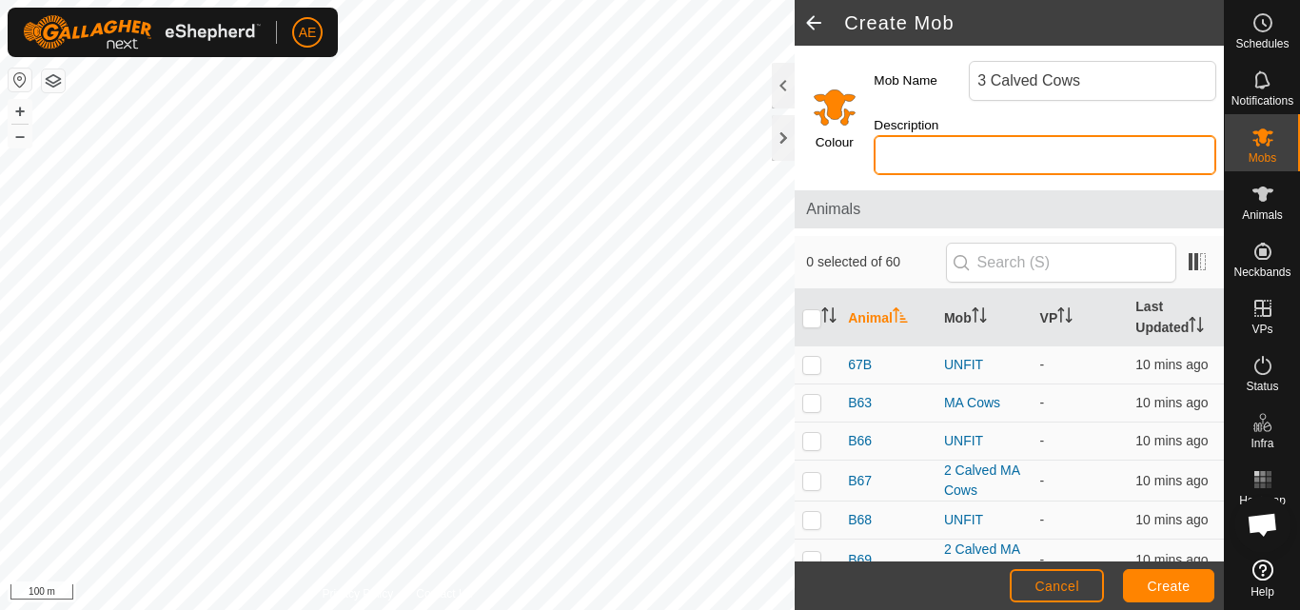
click at [930, 159] on input "Description" at bounding box center [1045, 155] width 343 height 40
type input "Hereford"
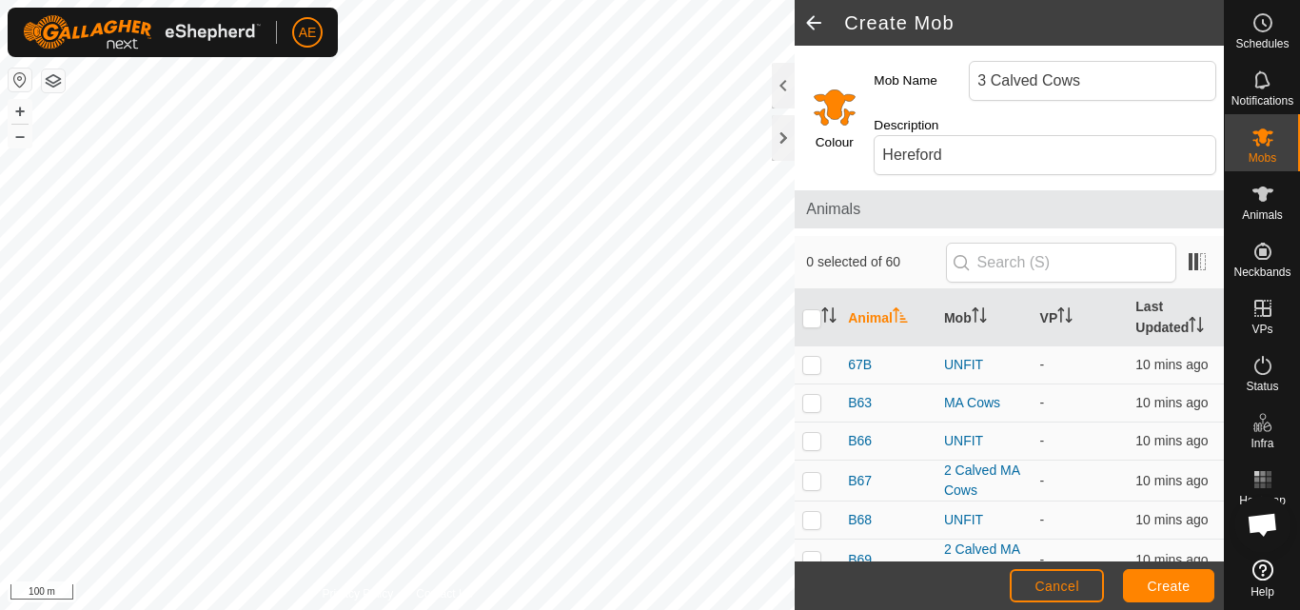
click at [834, 106] on input "Select a color" at bounding box center [835, 107] width 46 height 46
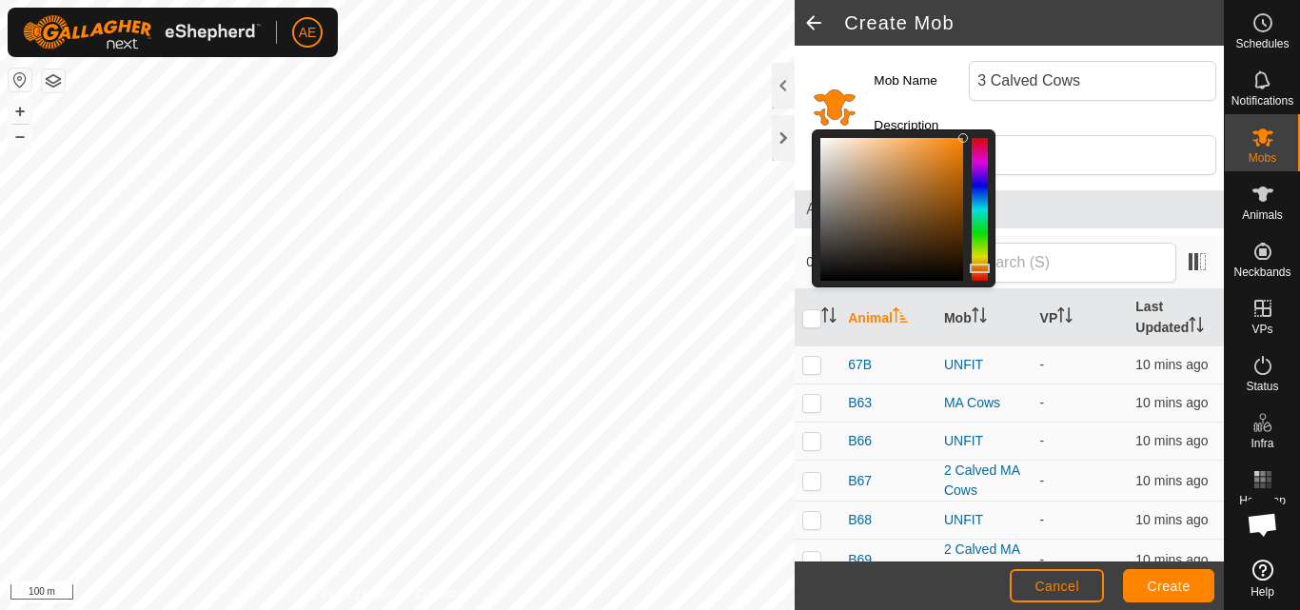
click at [981, 223] on div at bounding box center [980, 209] width 16 height 143
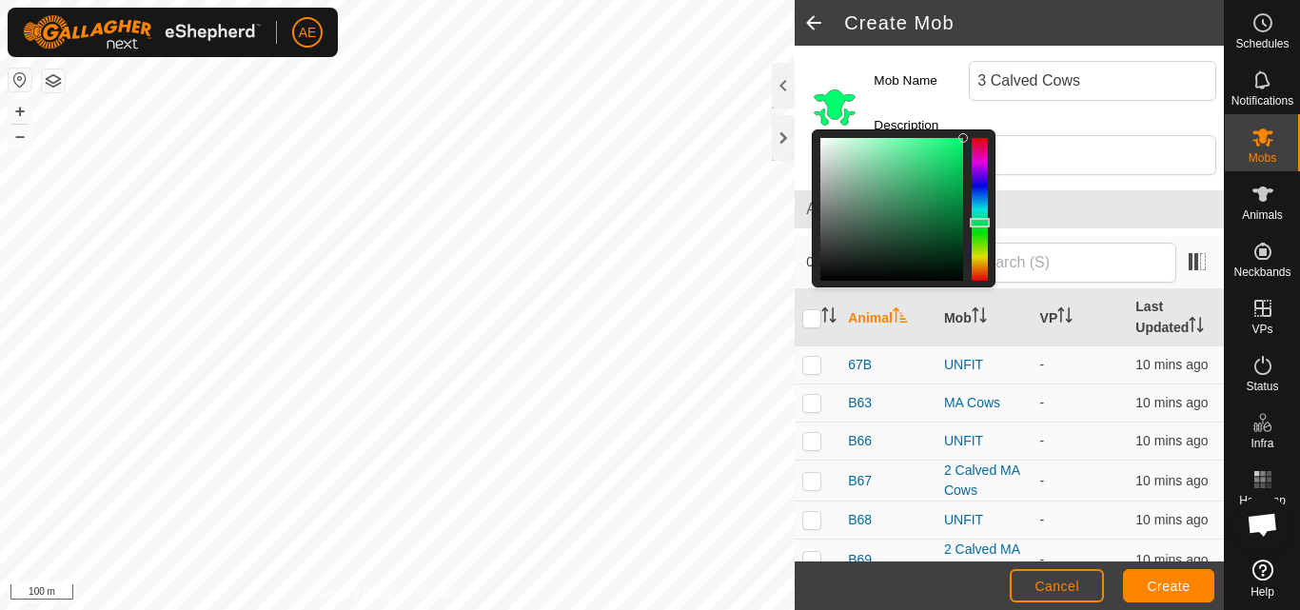
click at [981, 227] on div at bounding box center [980, 223] width 20 height 10
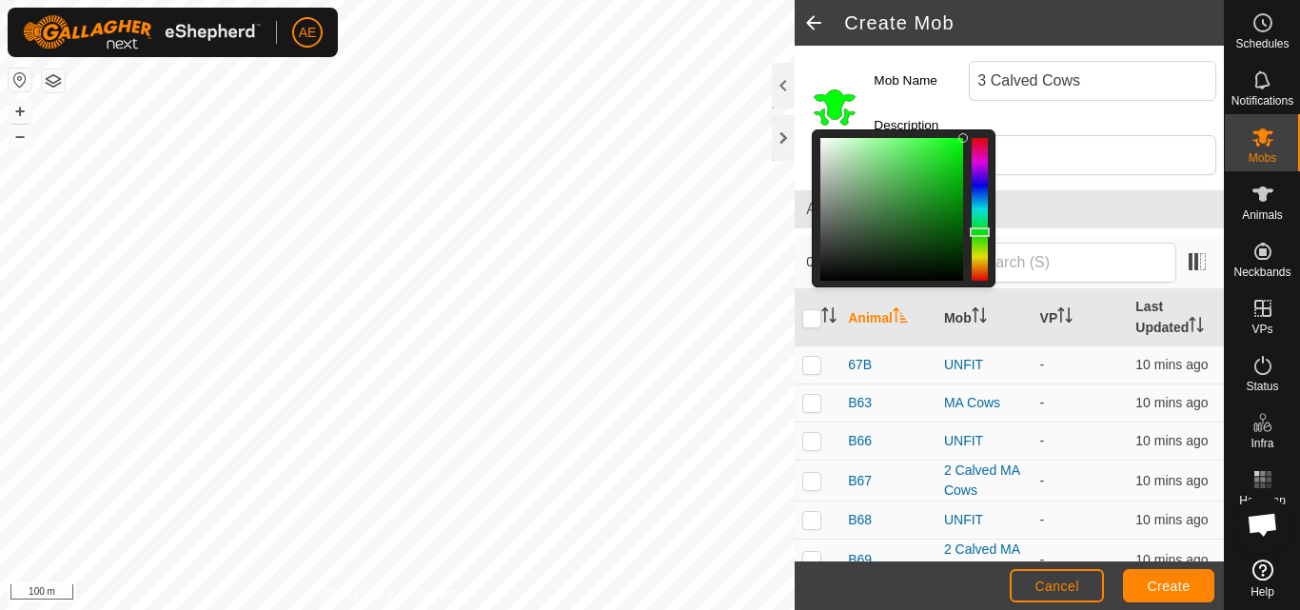
click at [981, 232] on div at bounding box center [980, 209] width 16 height 143
click at [980, 189] on div at bounding box center [980, 209] width 16 height 143
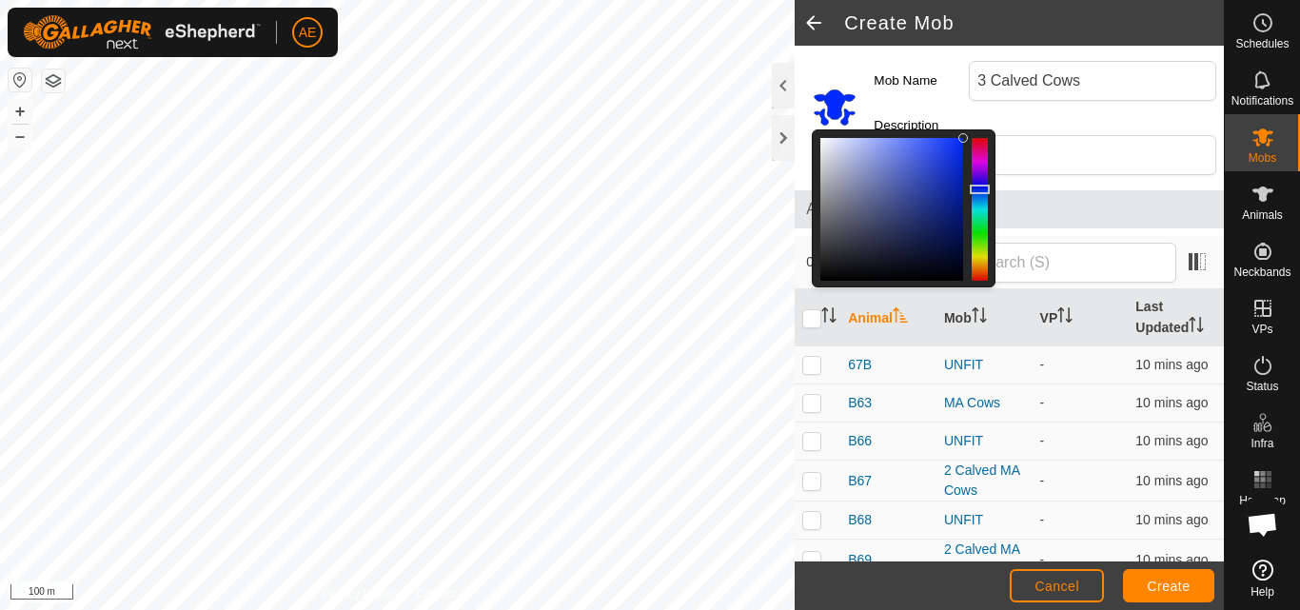
click at [980, 194] on div at bounding box center [980, 209] width 16 height 143
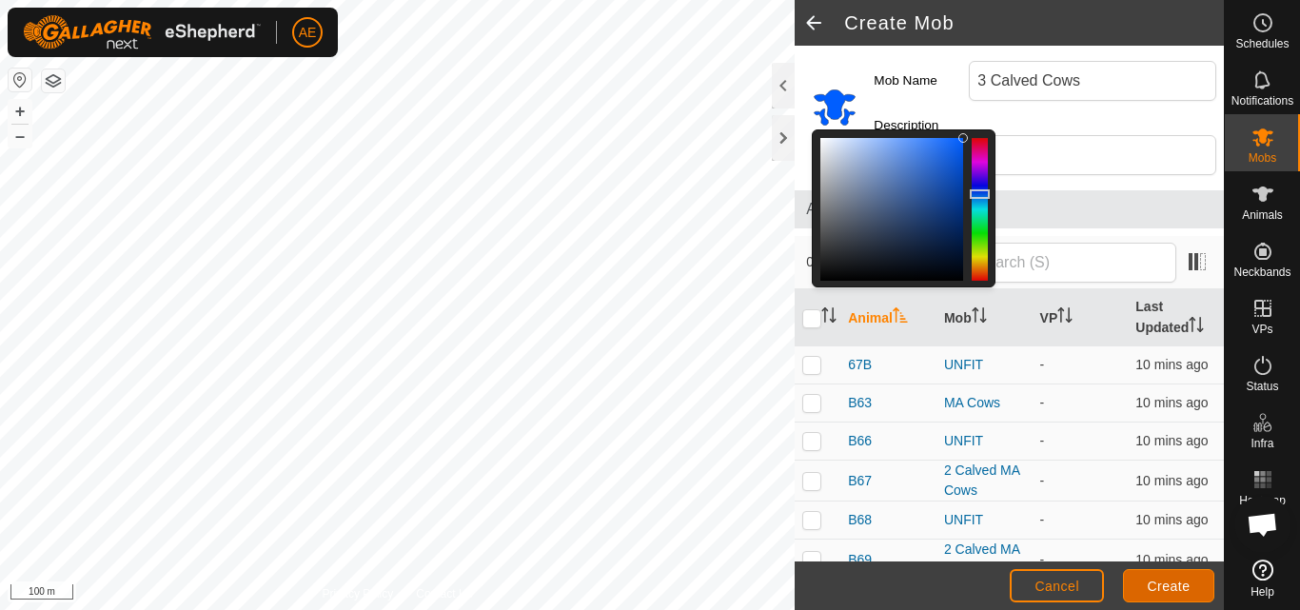
click at [1191, 585] on button "Create" at bounding box center [1168, 585] width 91 height 33
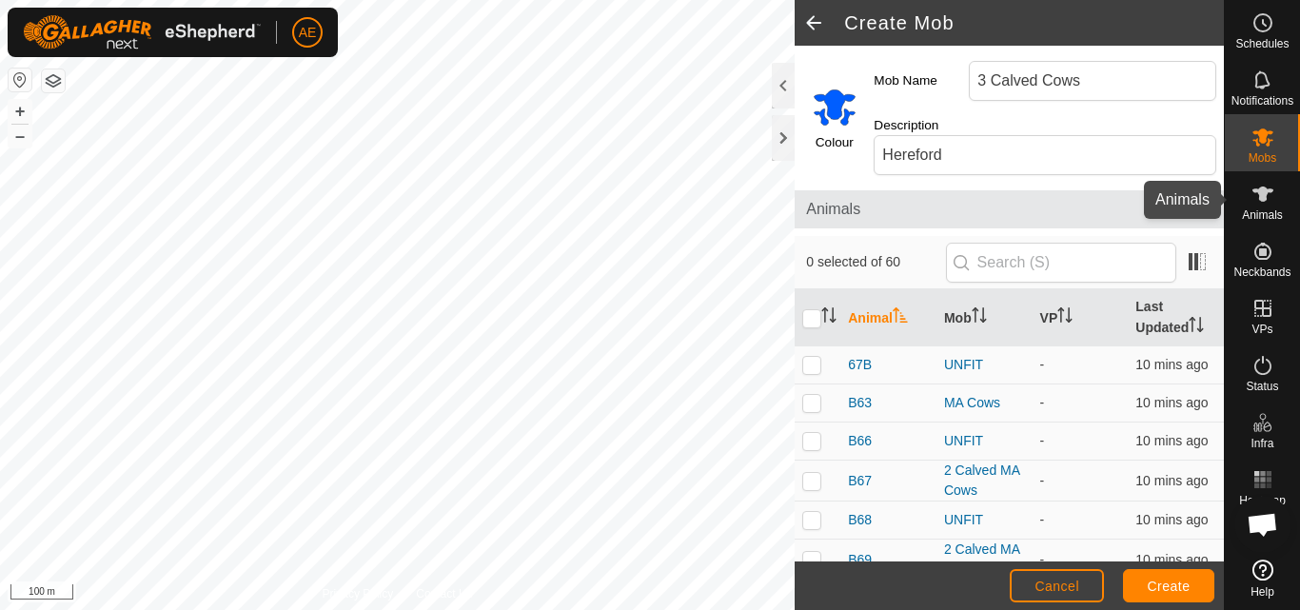
click at [1266, 211] on span "Animals" at bounding box center [1262, 214] width 41 height 11
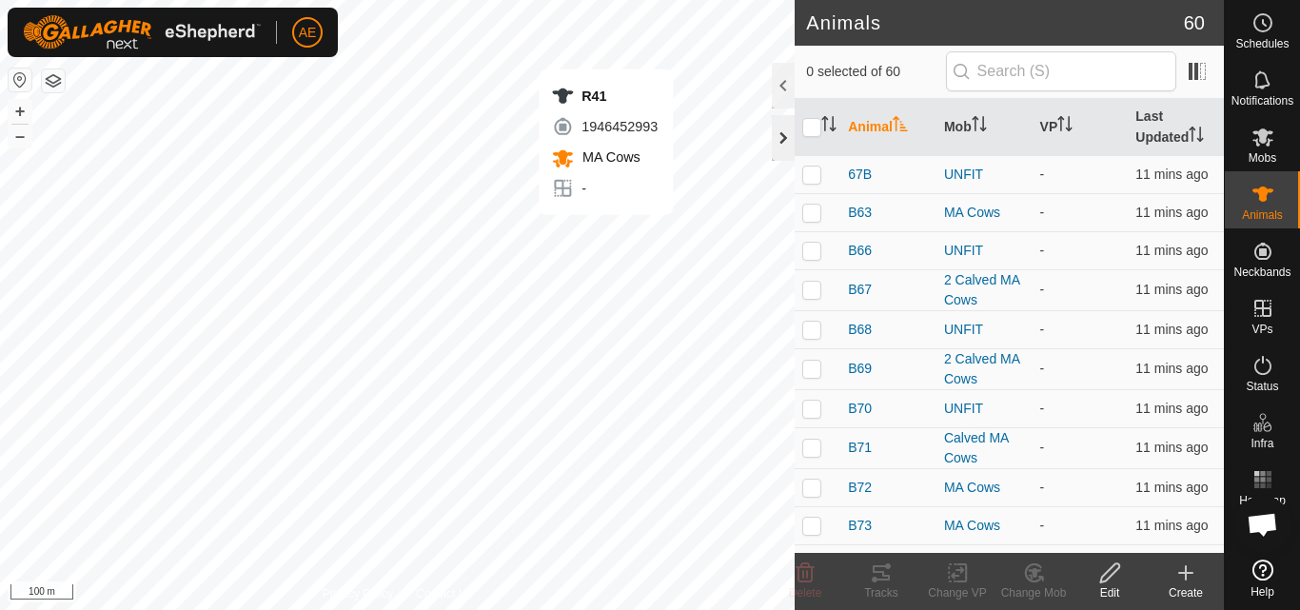
checkbox input "true"
click at [1027, 580] on icon at bounding box center [1034, 573] width 24 height 23
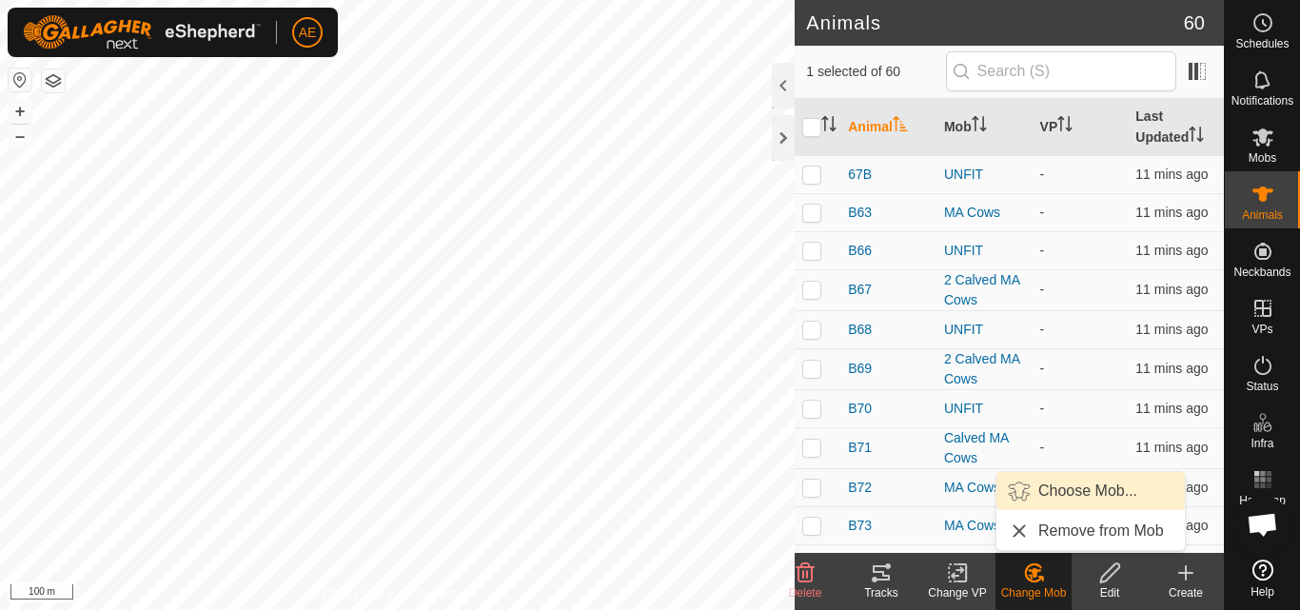
click at [1078, 496] on link "Choose Mob..." at bounding box center [1091, 491] width 188 height 38
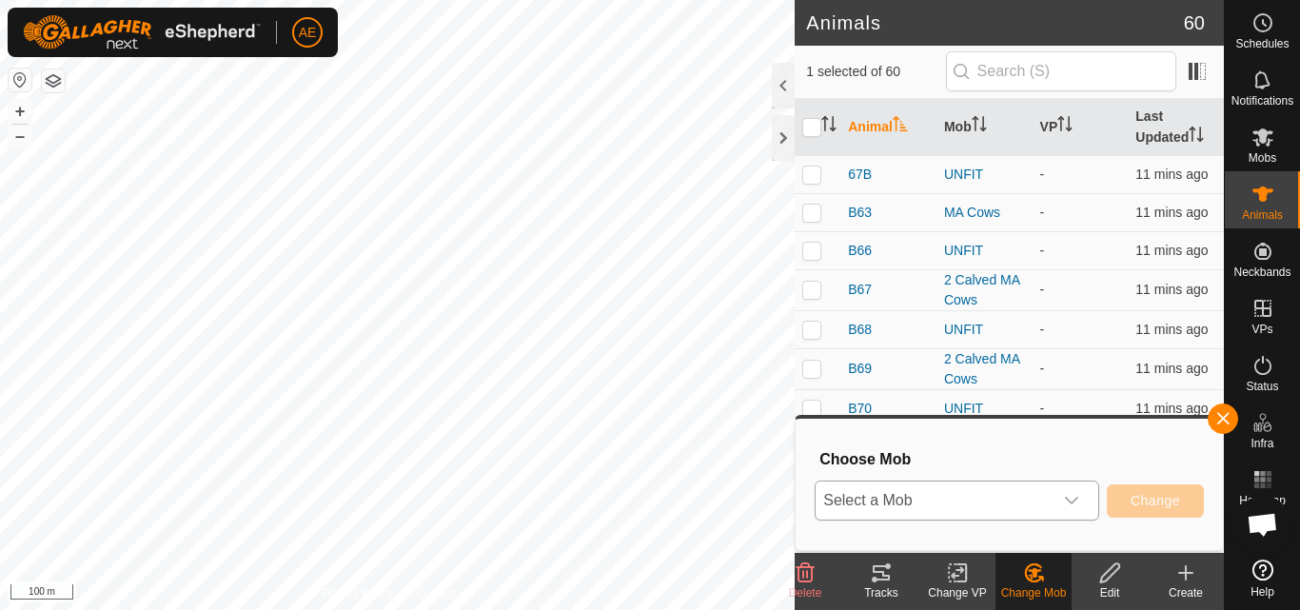
click at [1081, 503] on div "dropdown trigger" at bounding box center [1072, 501] width 38 height 38
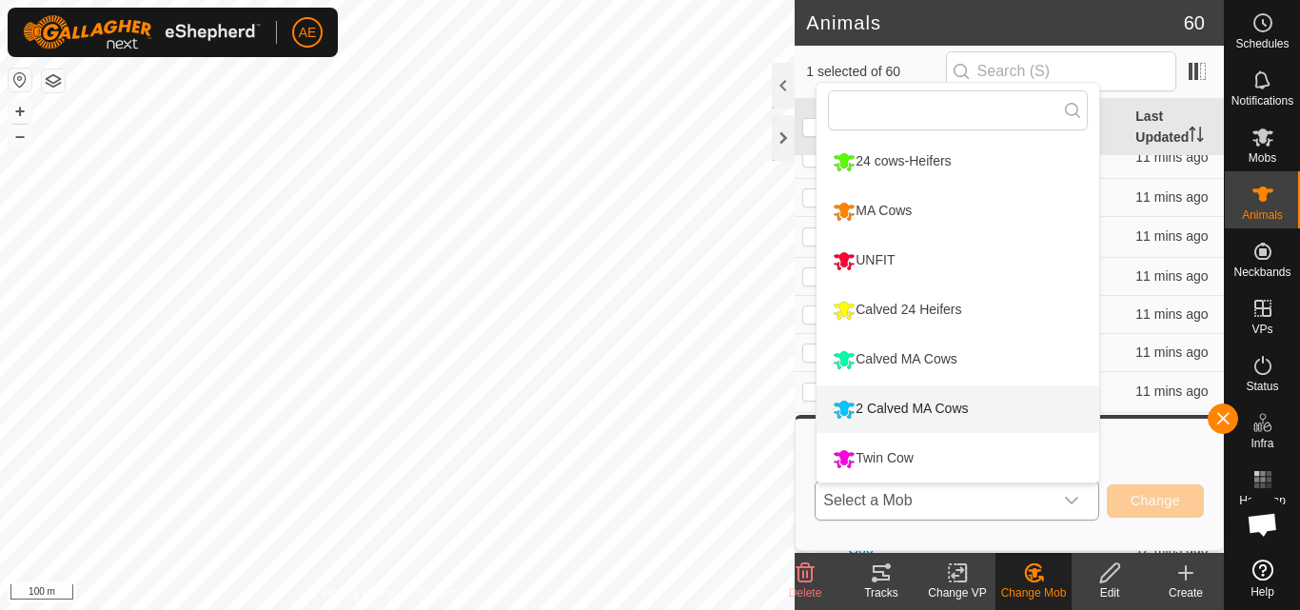
scroll to position [210, 0]
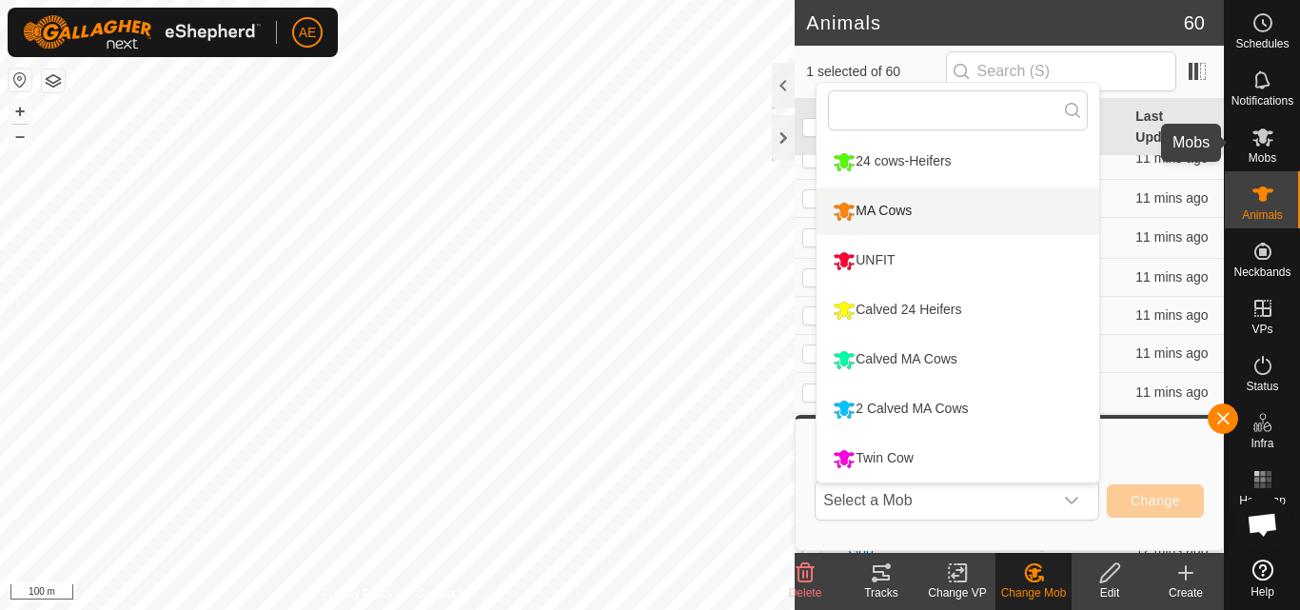
click at [1271, 144] on icon at bounding box center [1263, 137] width 23 height 23
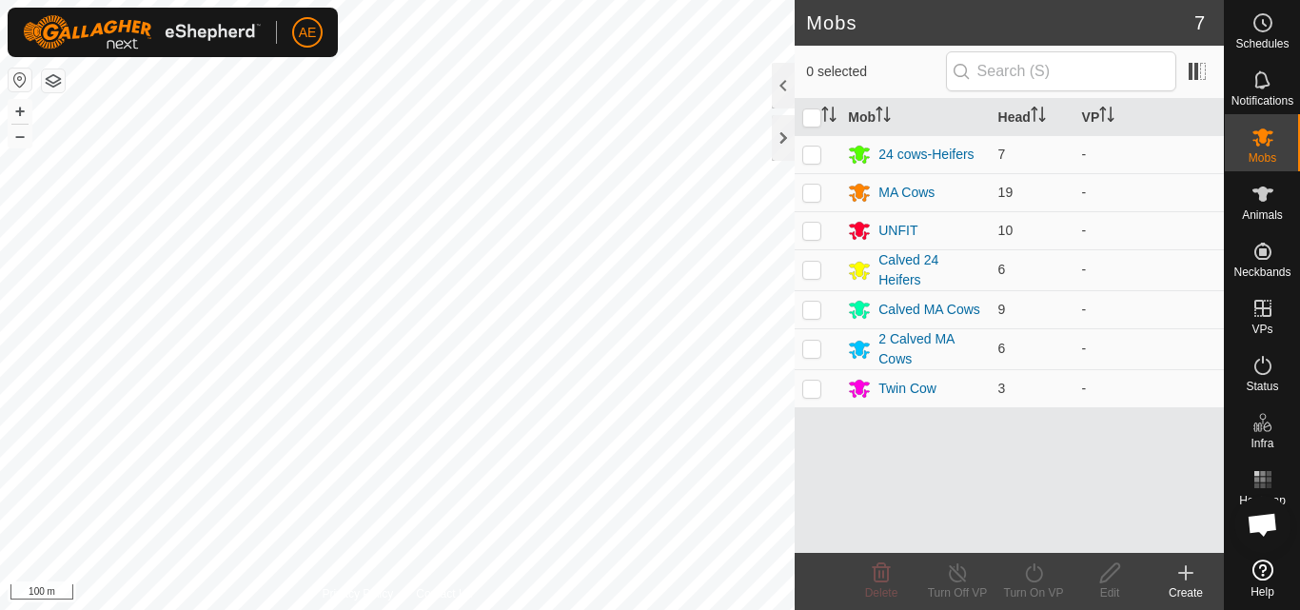
click at [1193, 560] on div "Create" at bounding box center [1186, 581] width 76 height 57
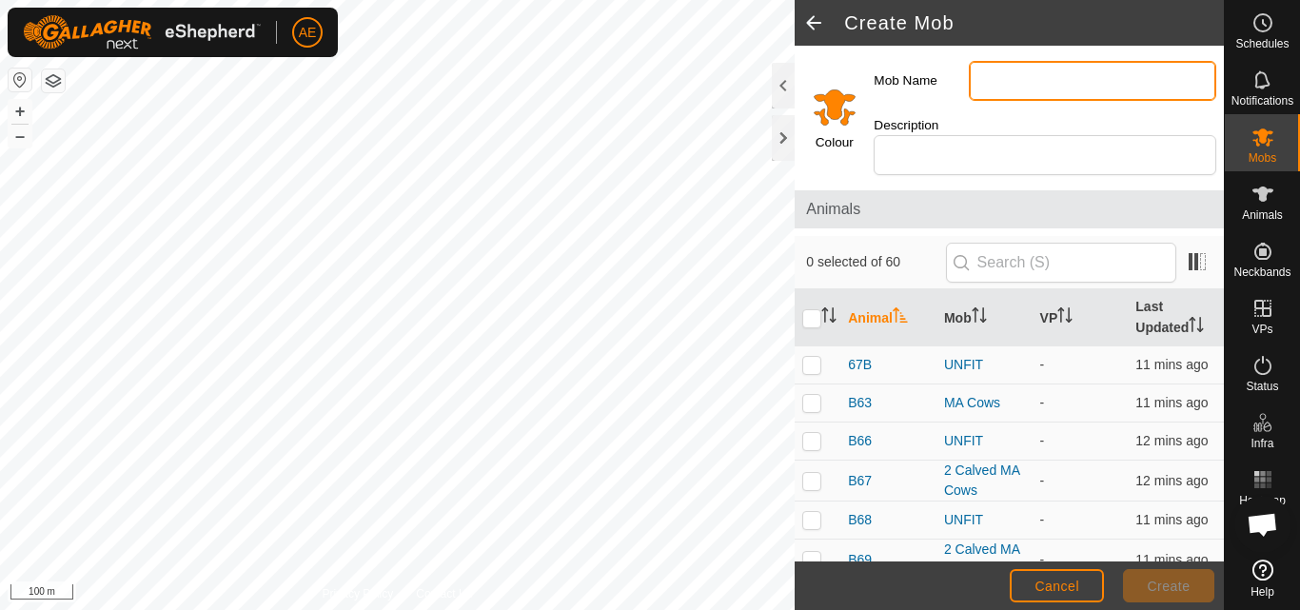
click at [1041, 86] on input "Mob Name" at bounding box center [1093, 81] width 248 height 40
type input "3 Calved Cows"
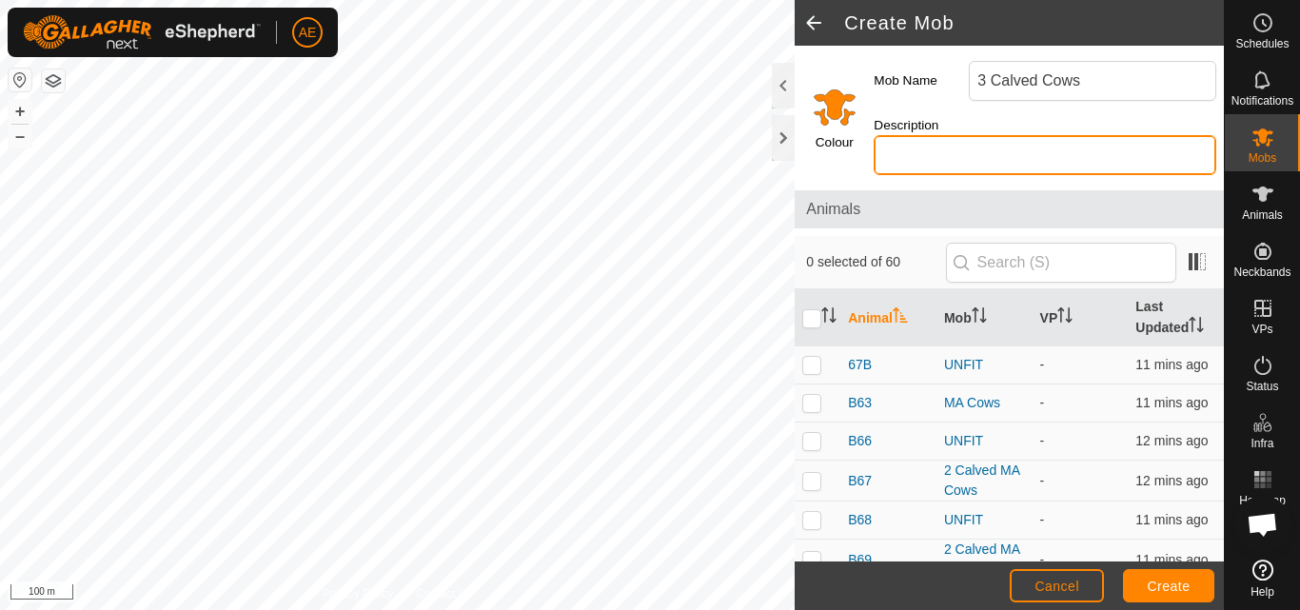
click at [1012, 156] on input "Description" at bounding box center [1045, 155] width 343 height 40
type input "Hereford"
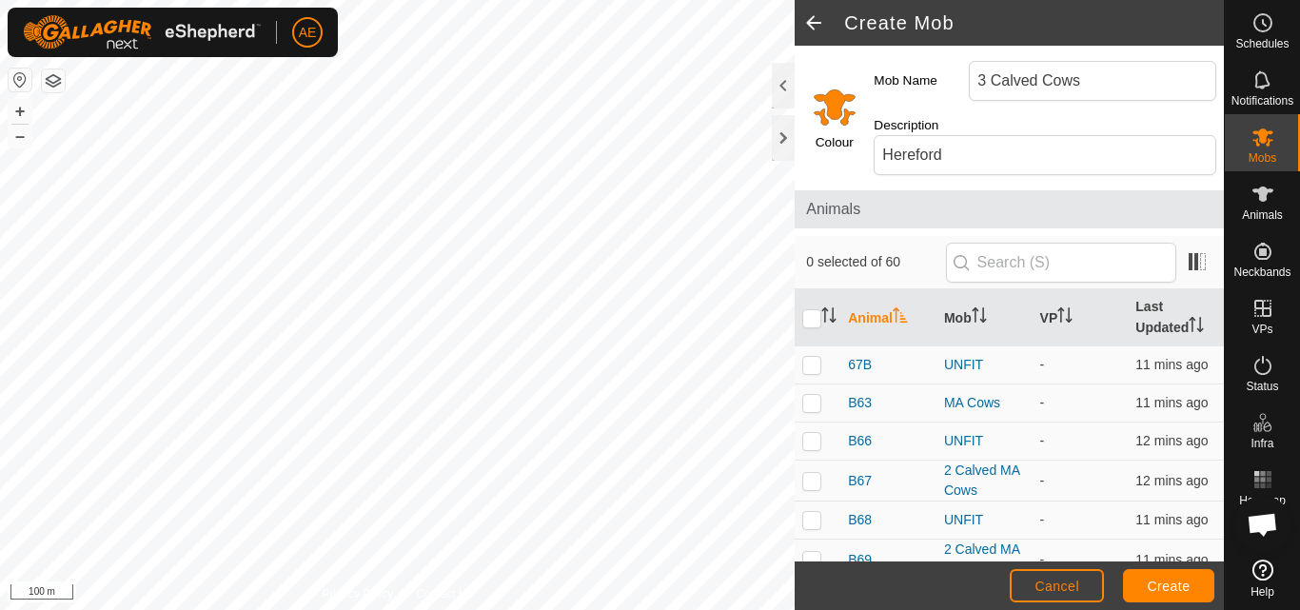
click at [831, 102] on input "Select a color" at bounding box center [835, 107] width 46 height 46
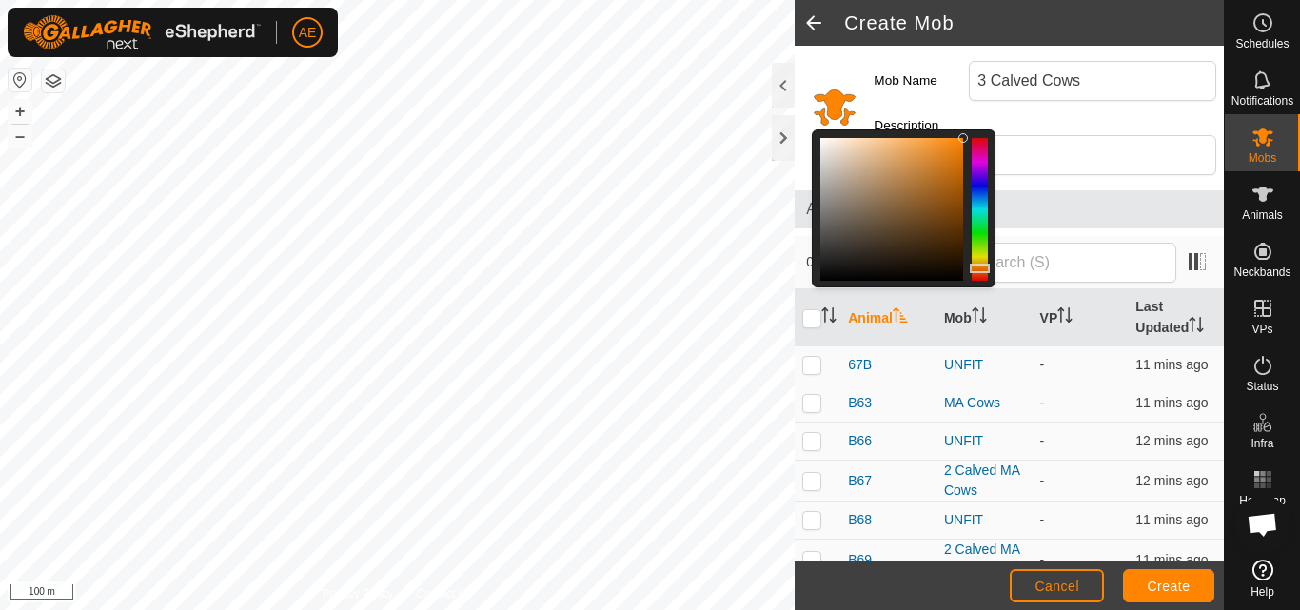
click at [978, 196] on div at bounding box center [980, 209] width 16 height 143
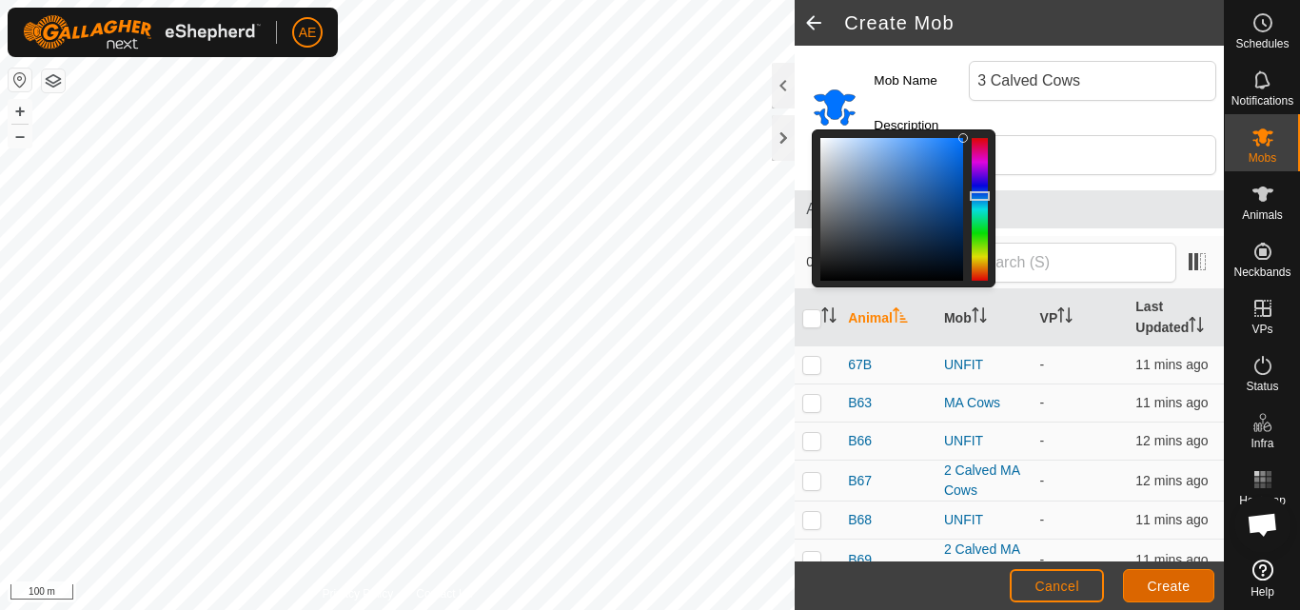
click at [1180, 584] on span "Create" at bounding box center [1169, 586] width 43 height 15
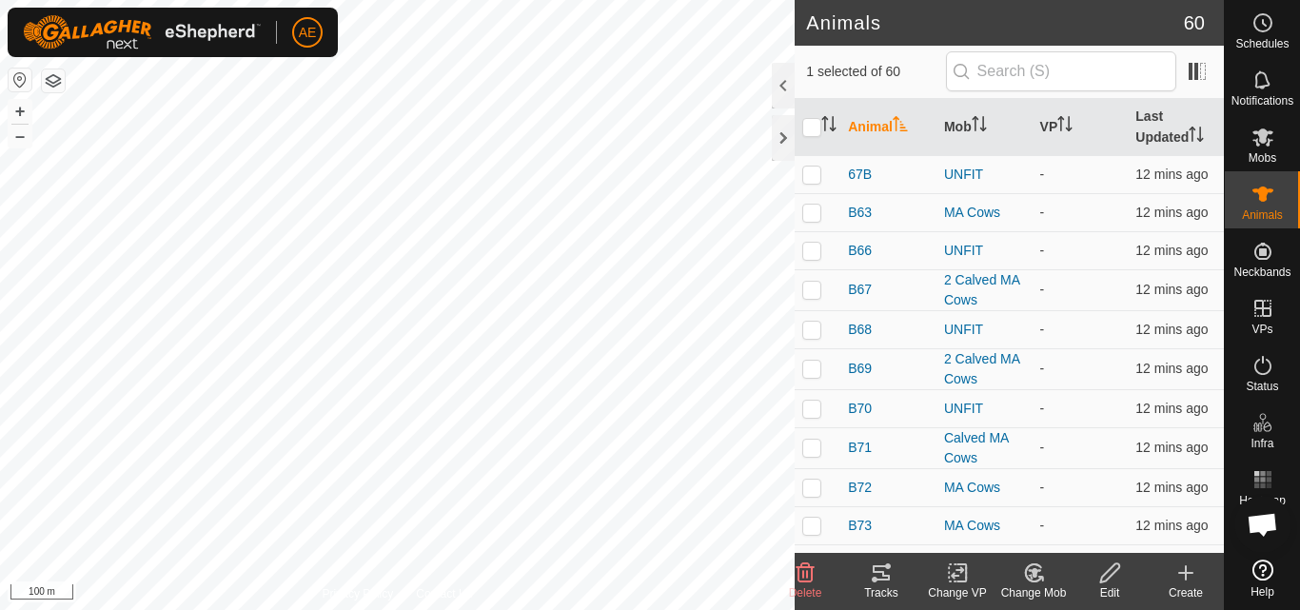
click at [1043, 586] on div "Change Mob" at bounding box center [1034, 593] width 76 height 17
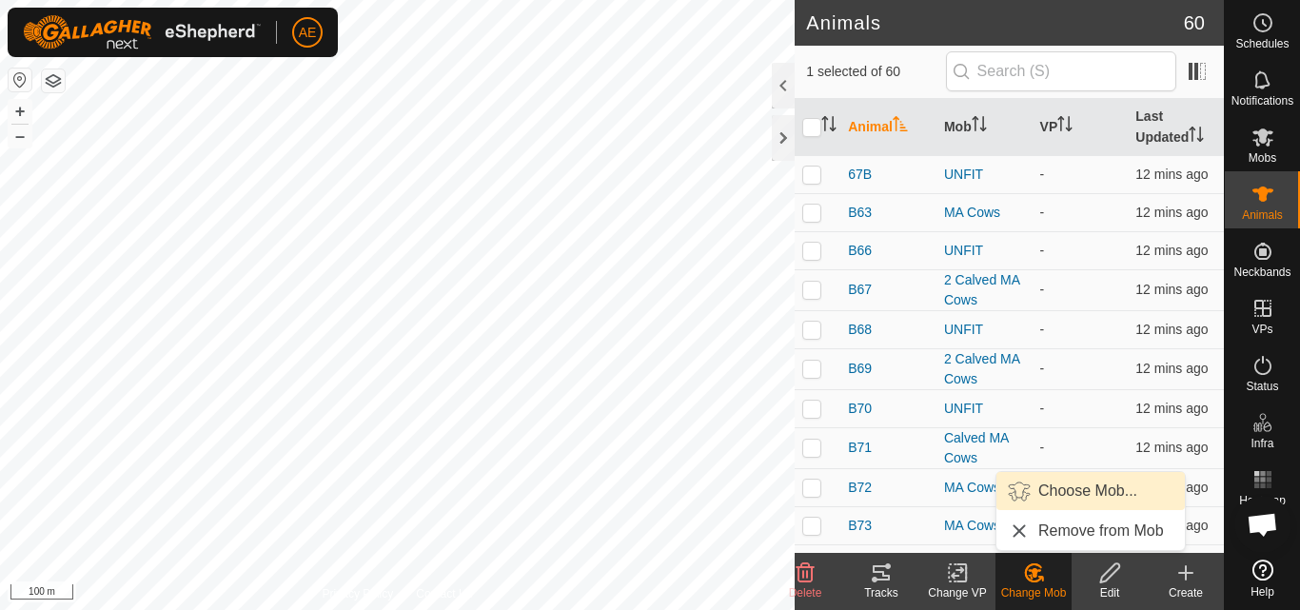
click at [1078, 493] on link "Choose Mob..." at bounding box center [1091, 491] width 188 height 38
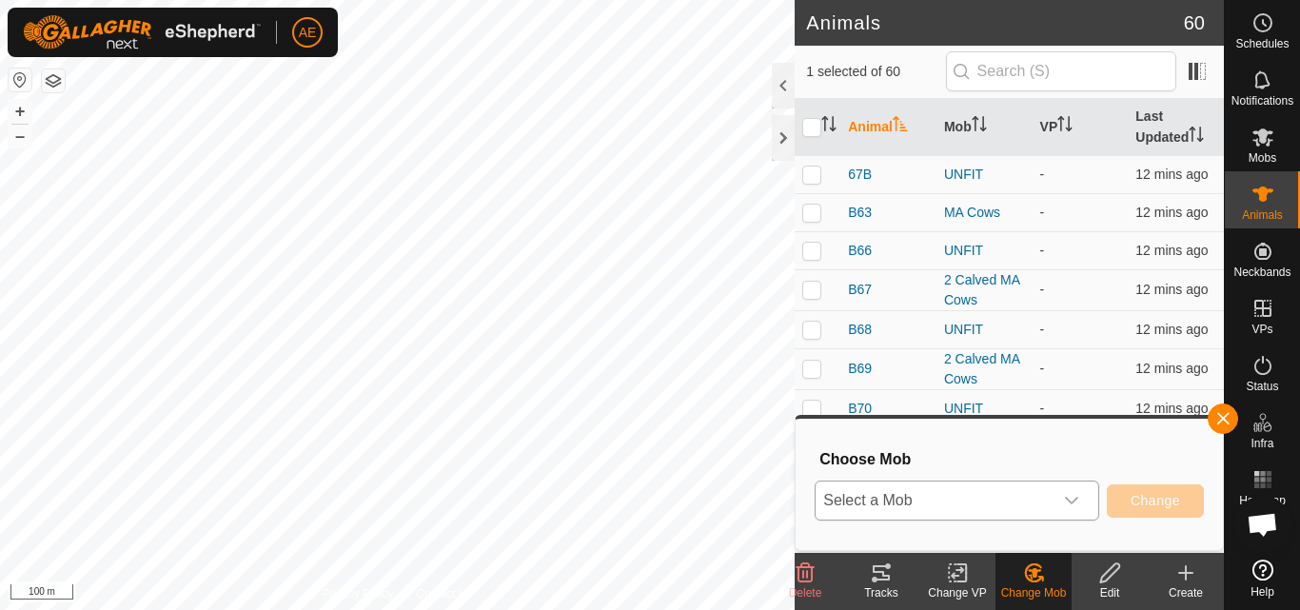
click at [1078, 496] on icon "dropdown trigger" at bounding box center [1071, 500] width 15 height 15
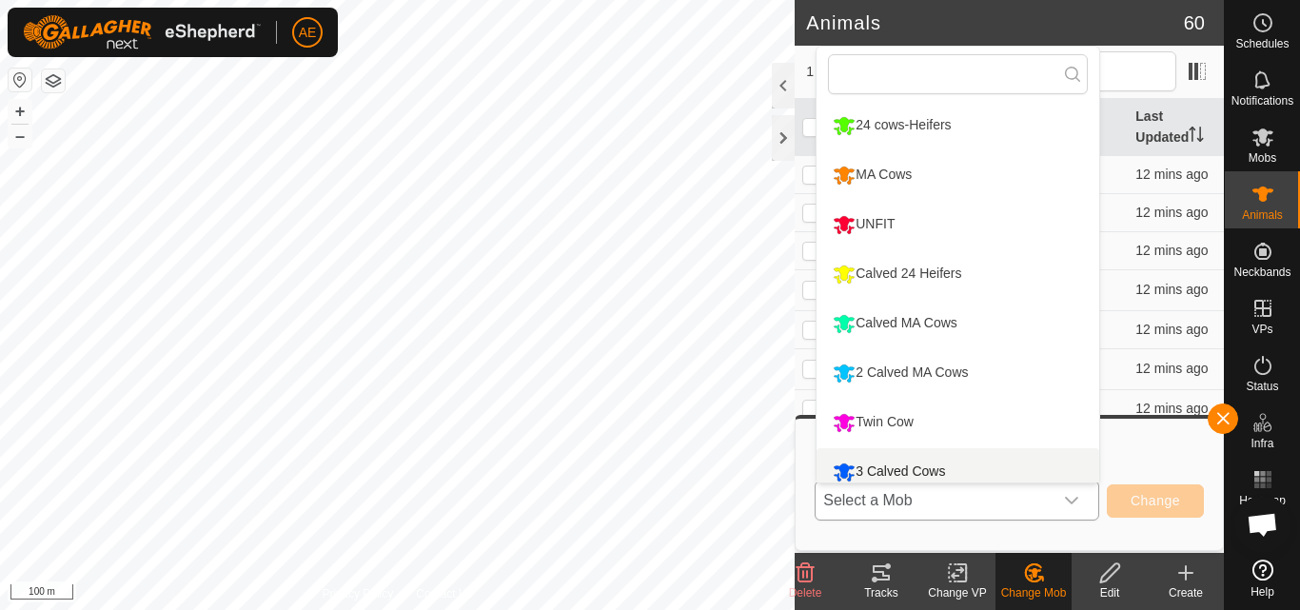
scroll to position [13, 0]
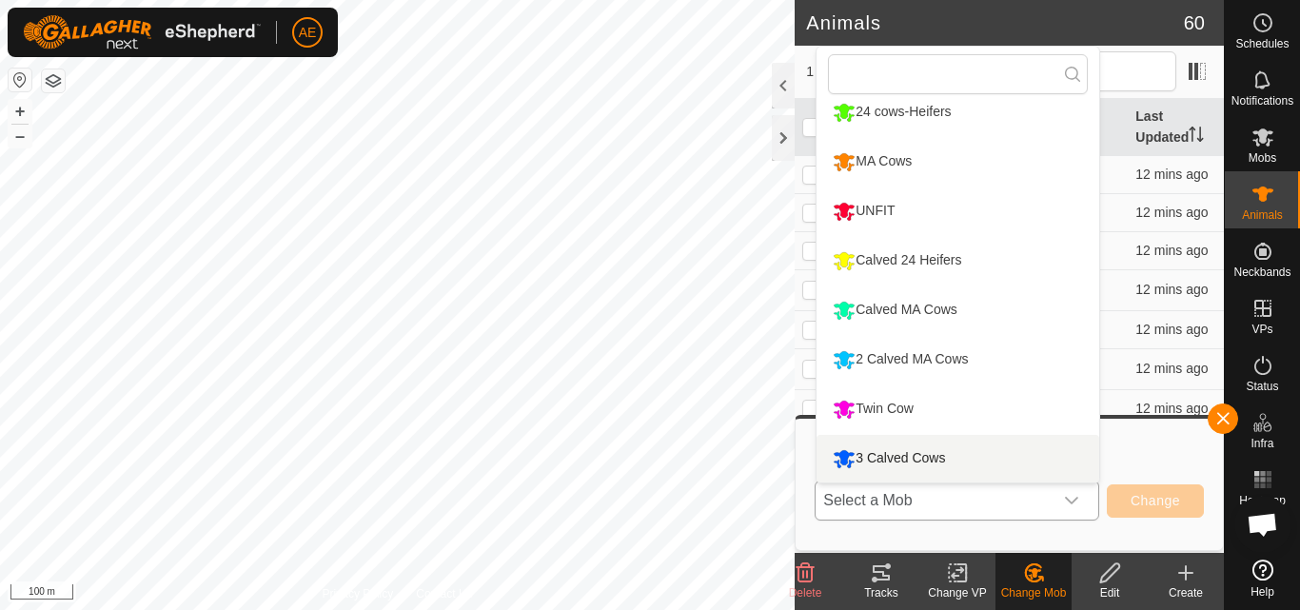
click at [1014, 466] on li "3 Calved Cows" at bounding box center [958, 459] width 283 height 48
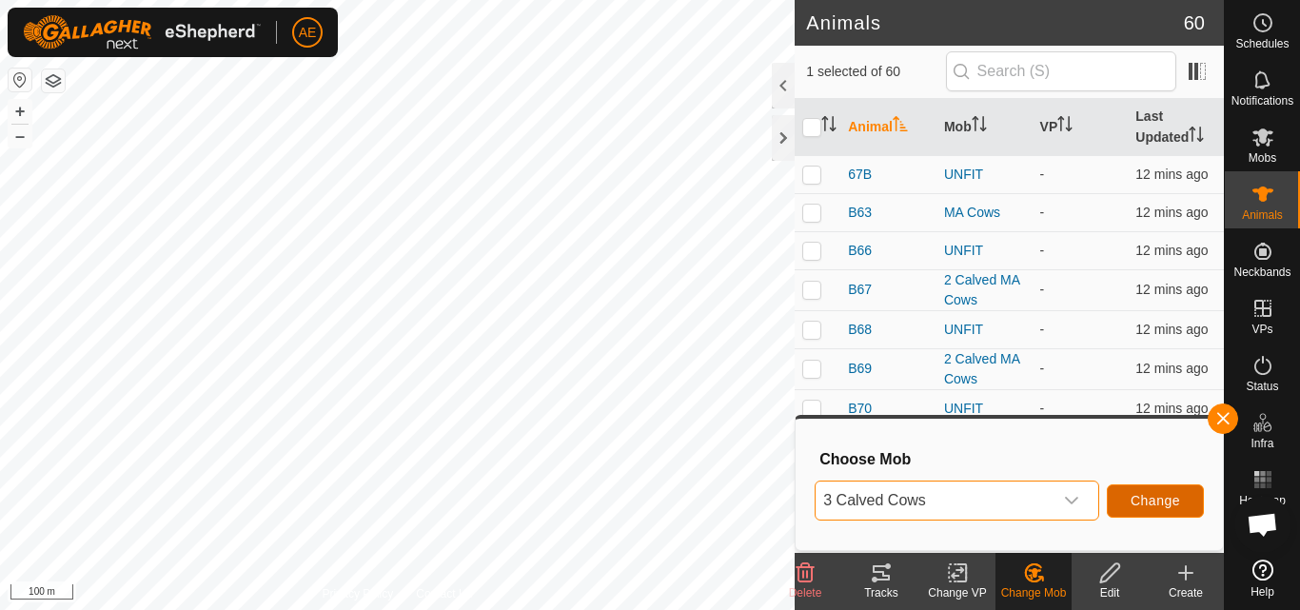
click at [1136, 502] on span "Change" at bounding box center [1156, 500] width 50 height 15
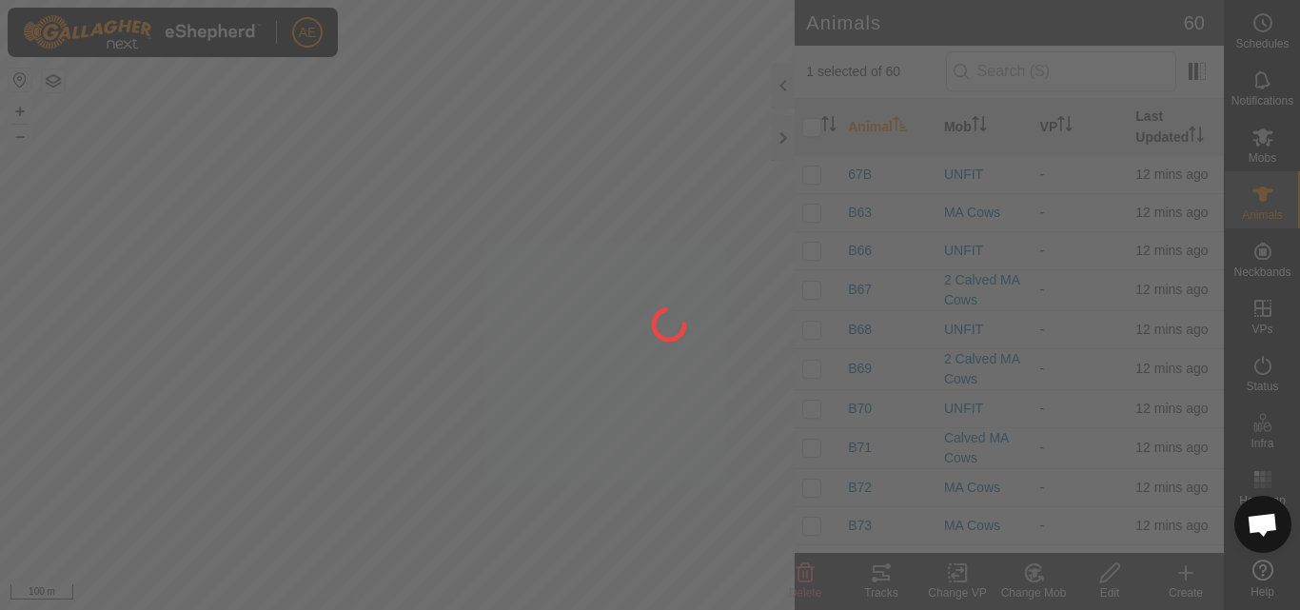
checkbox input "false"
